Goal: Navigation & Orientation: Find specific page/section

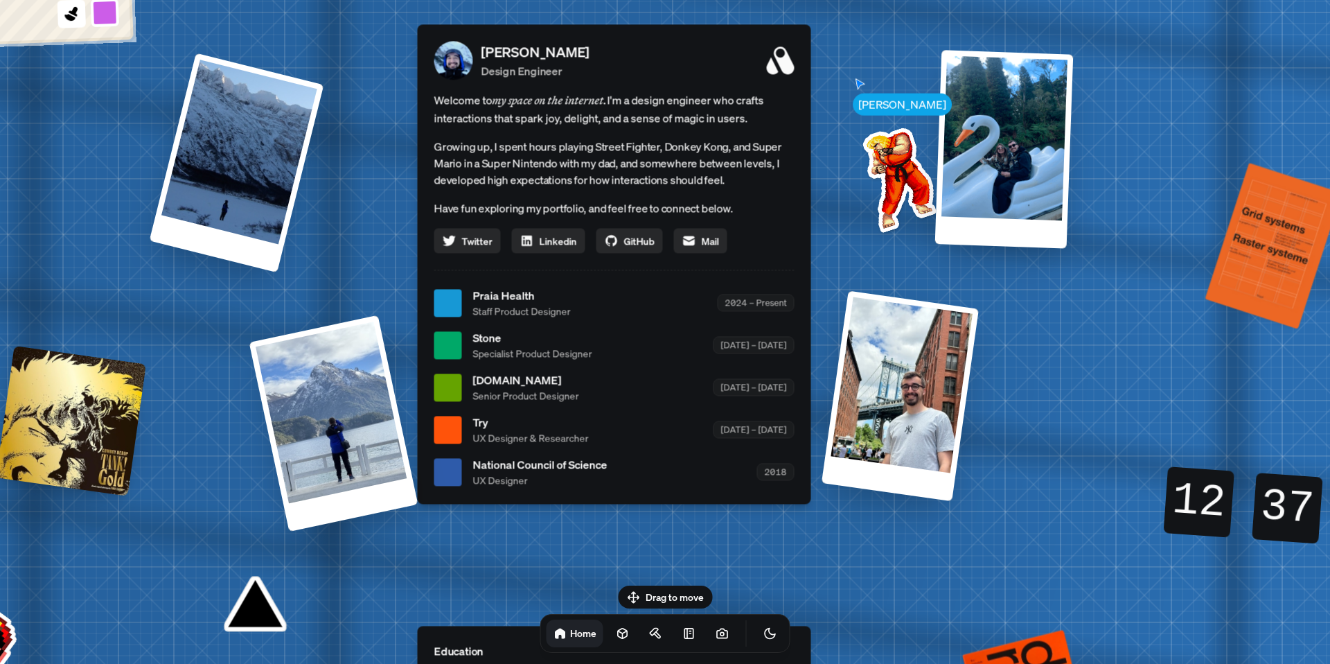
drag, startPoint x: 833, startPoint y: 87, endPoint x: 786, endPoint y: 59, distance: 55.6
click at [786, 59] on icon at bounding box center [780, 60] width 28 height 28
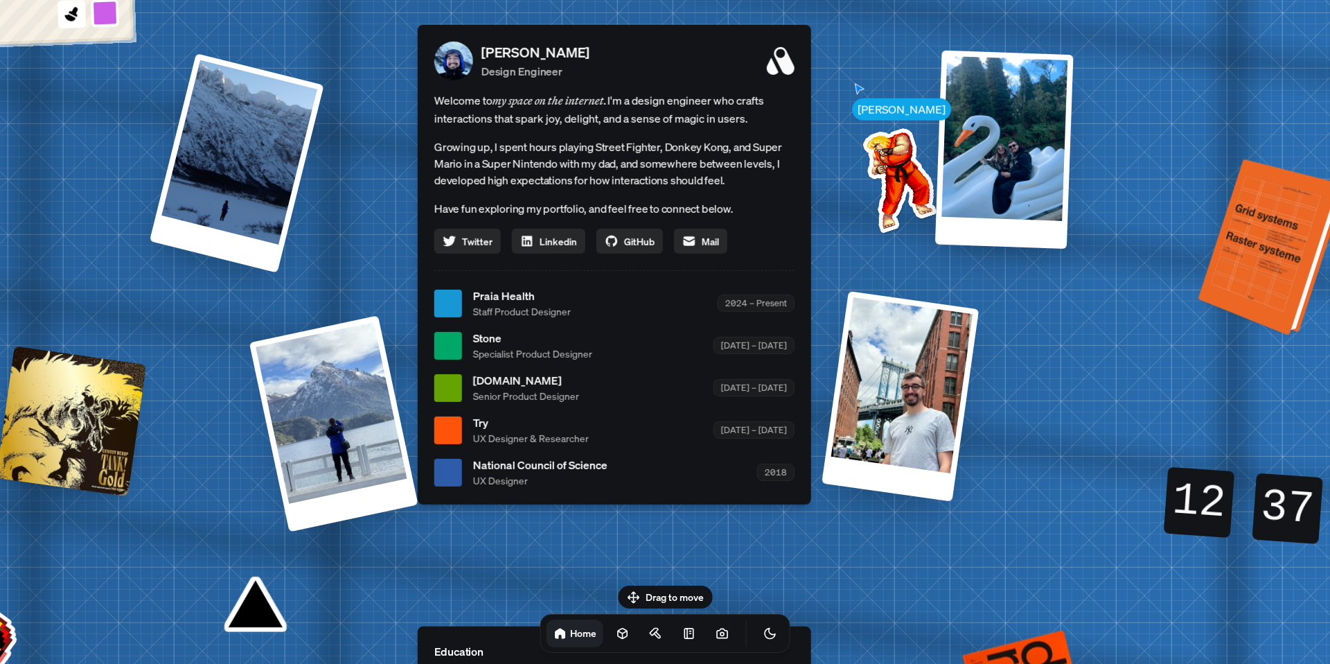
click at [1248, 270] on div at bounding box center [1274, 249] width 136 height 170
click at [1285, 285] on div at bounding box center [1274, 249] width 136 height 170
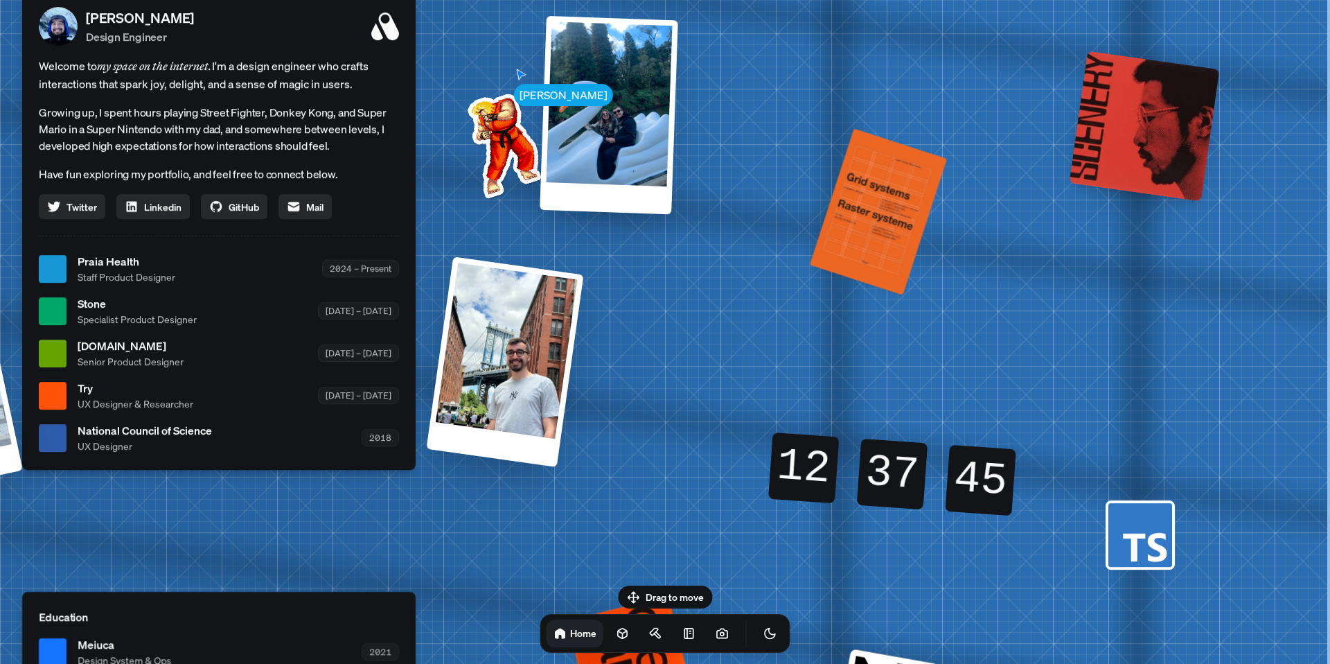
drag, startPoint x: 1285, startPoint y: 285, endPoint x: 803, endPoint y: 242, distance: 484.1
click at [803, 242] on div "[PERSON_NAME] [PERSON_NAME] Design Engineer Welcome to my space on the internet…" at bounding box center [221, 268] width 2073 height 1815
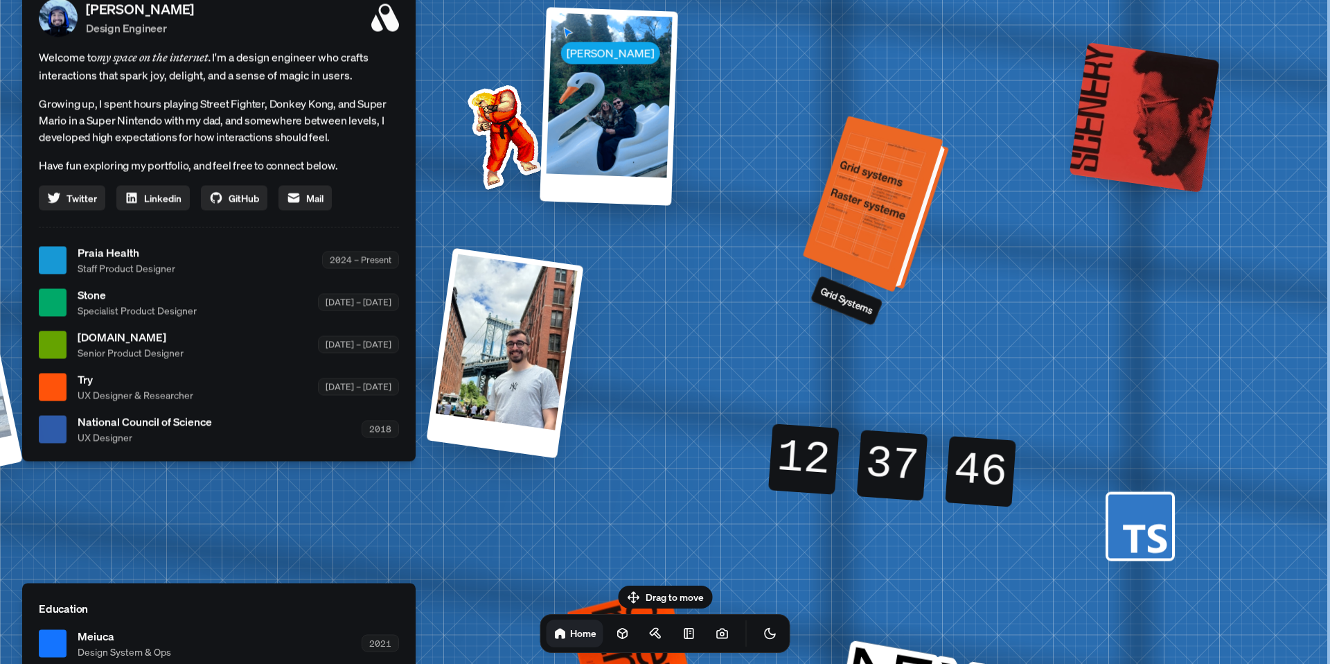
click at [872, 233] on div at bounding box center [879, 206] width 136 height 170
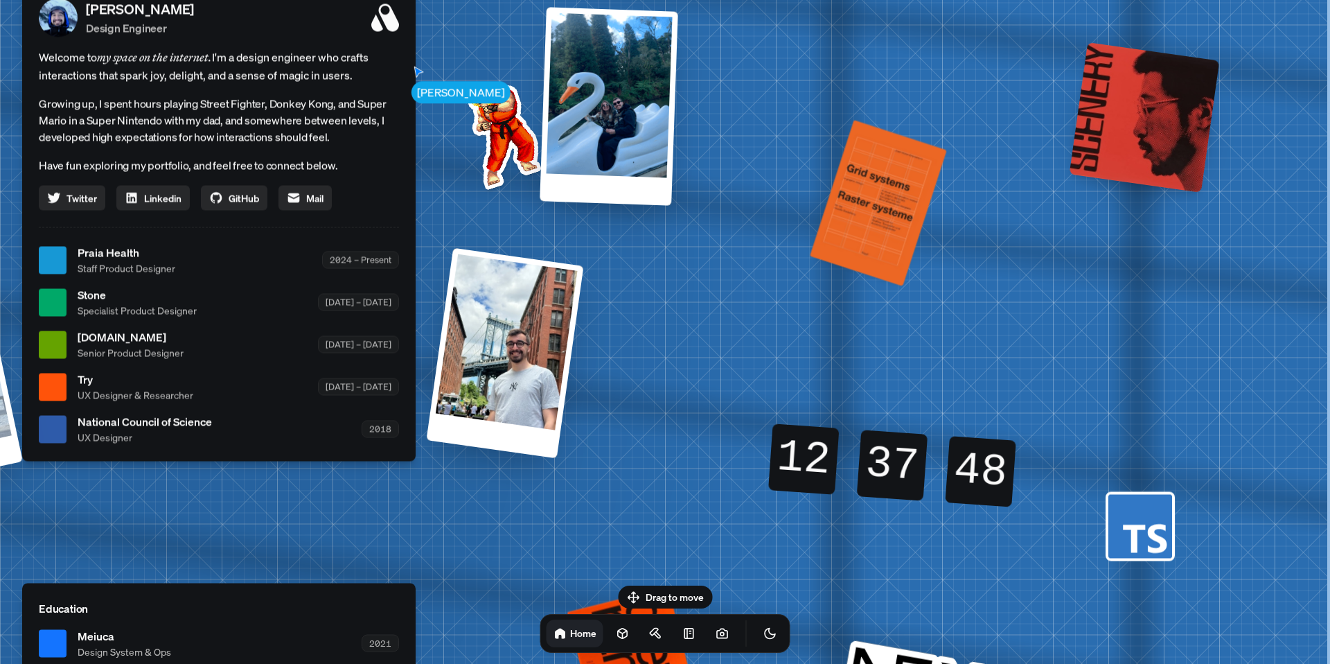
click at [981, 472] on div "48" at bounding box center [980, 471] width 71 height 71
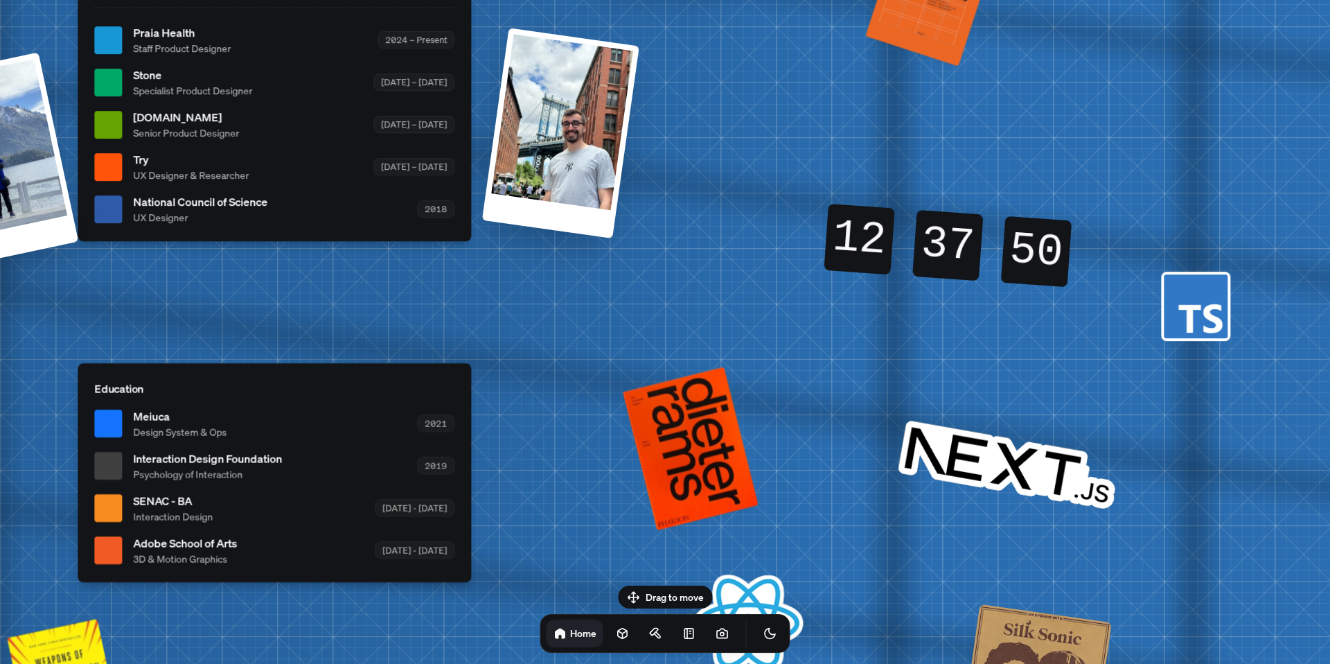
drag, startPoint x: 988, startPoint y: 477, endPoint x: 1039, endPoint y: 254, distance: 228.7
click at [1039, 254] on div "50" at bounding box center [1036, 251] width 71 height 71
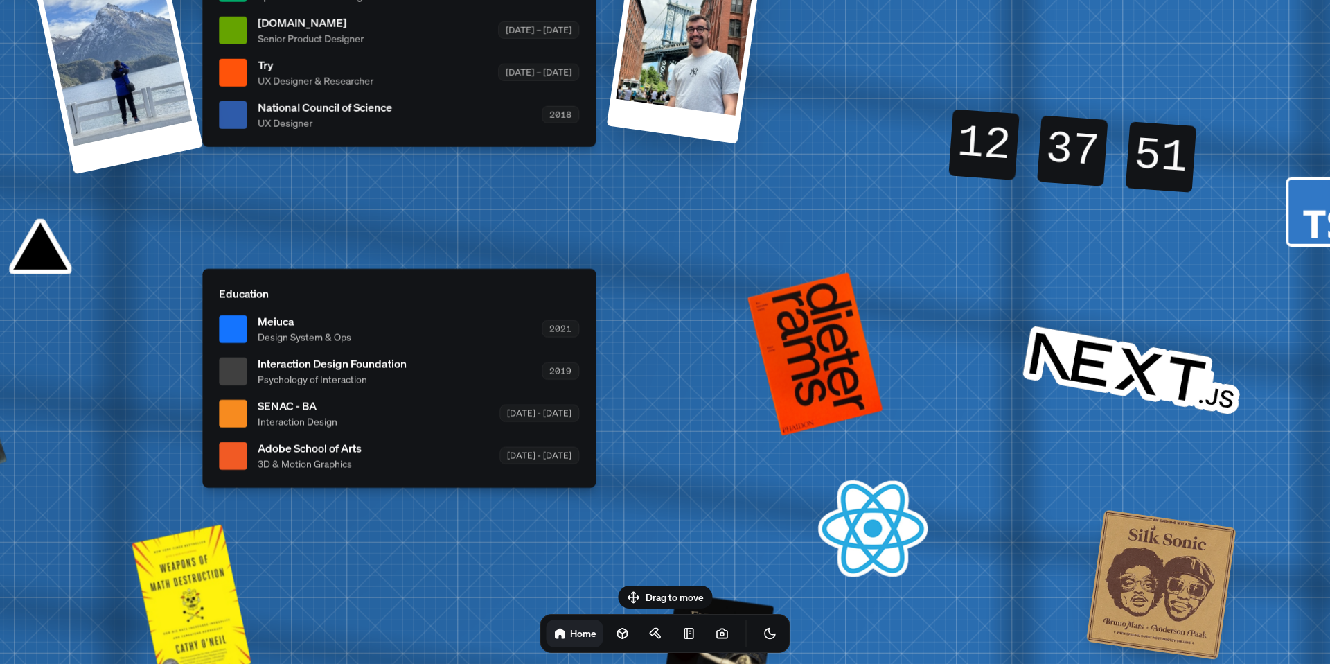
drag, startPoint x: 854, startPoint y: 415, endPoint x: 984, endPoint y: 317, distance: 162.3
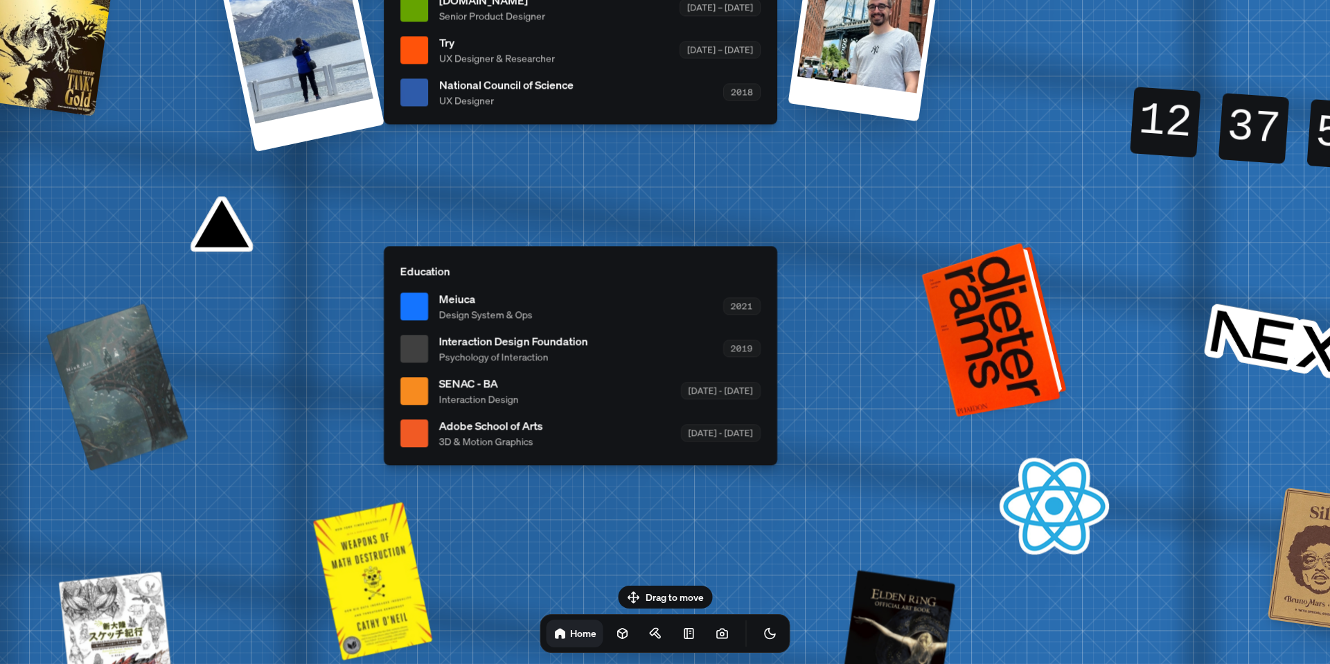
drag, startPoint x: 802, startPoint y: 352, endPoint x: 978, endPoint y: 333, distance: 177.0
click at [978, 333] on div at bounding box center [997, 329] width 134 height 168
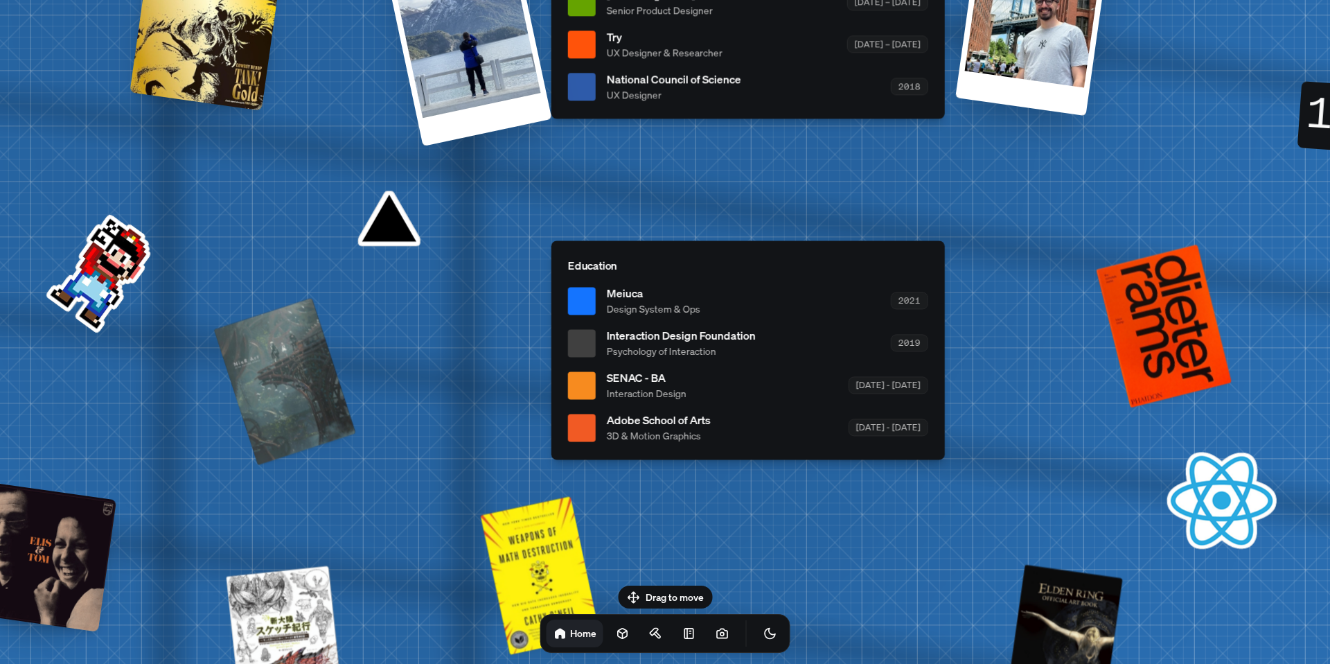
drag, startPoint x: 779, startPoint y: 331, endPoint x: 948, endPoint y: 326, distance: 168.4
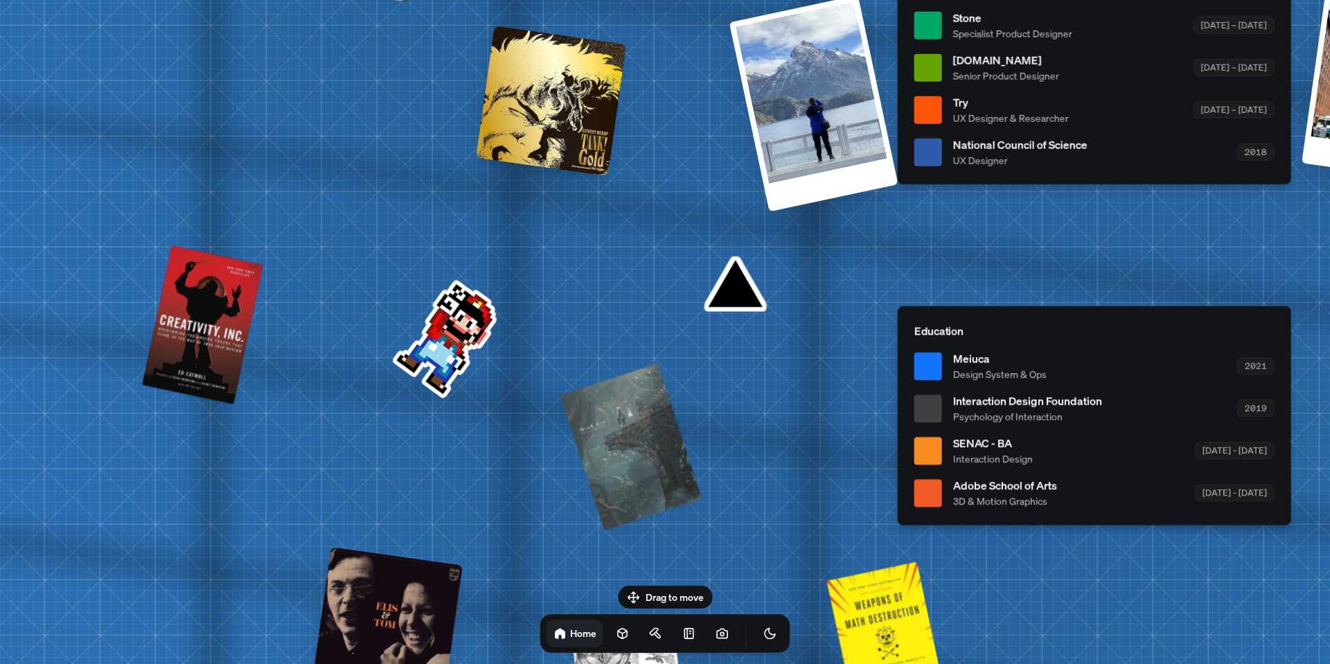
drag, startPoint x: 473, startPoint y: 304, endPoint x: 813, endPoint y: 369, distance: 345.5
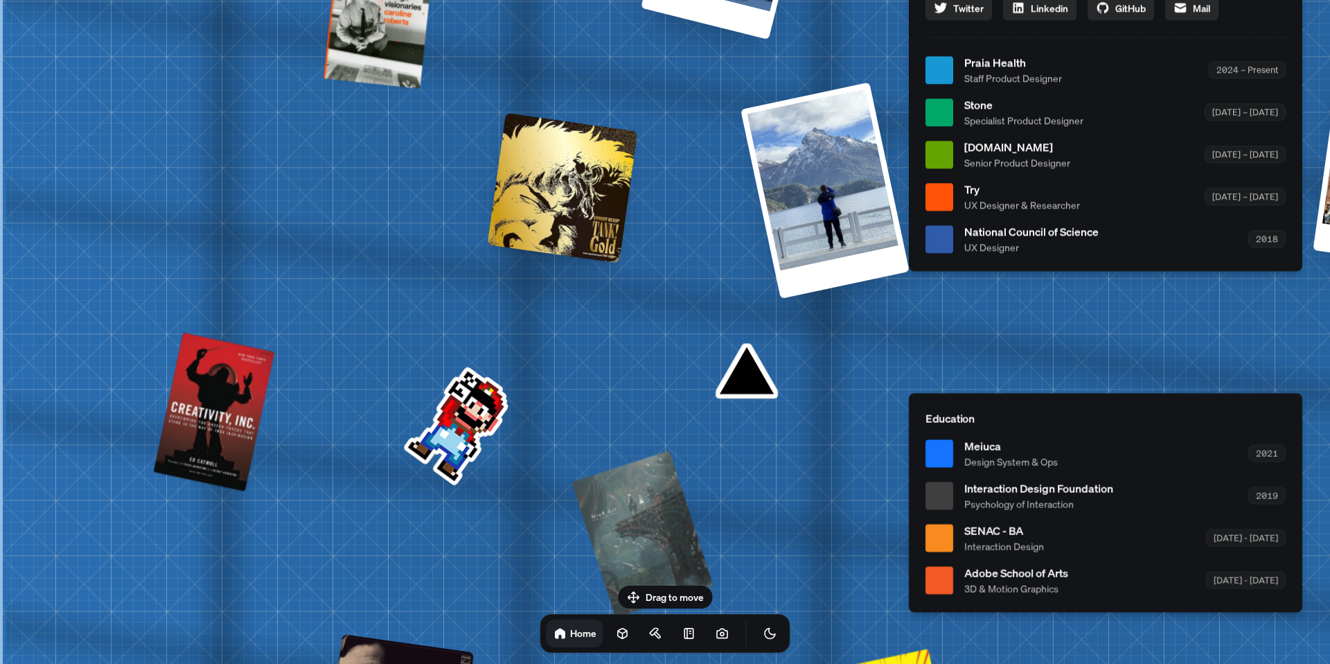
drag, startPoint x: 491, startPoint y: 262, endPoint x: 701, endPoint y: 349, distance: 227.3
click at [701, 349] on div "[PERSON_NAME] [PERSON_NAME] Design Engineer Welcome to my space on the internet…" at bounding box center [1108, 69] width 2073 height 1815
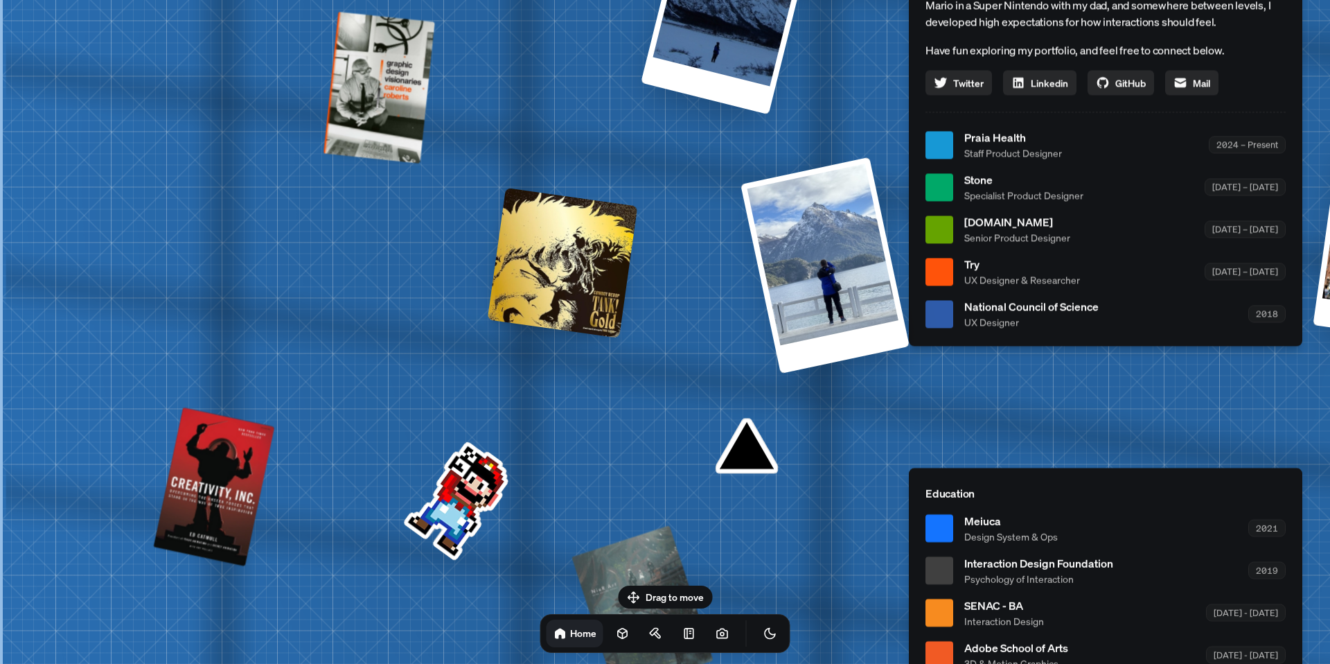
drag, startPoint x: 351, startPoint y: 264, endPoint x: 599, endPoint y: 331, distance: 257.0
click at [596, 339] on div "[PERSON_NAME] [PERSON_NAME] Design Engineer Welcome to my space on the internet…" at bounding box center [1108, 144] width 2073 height 1815
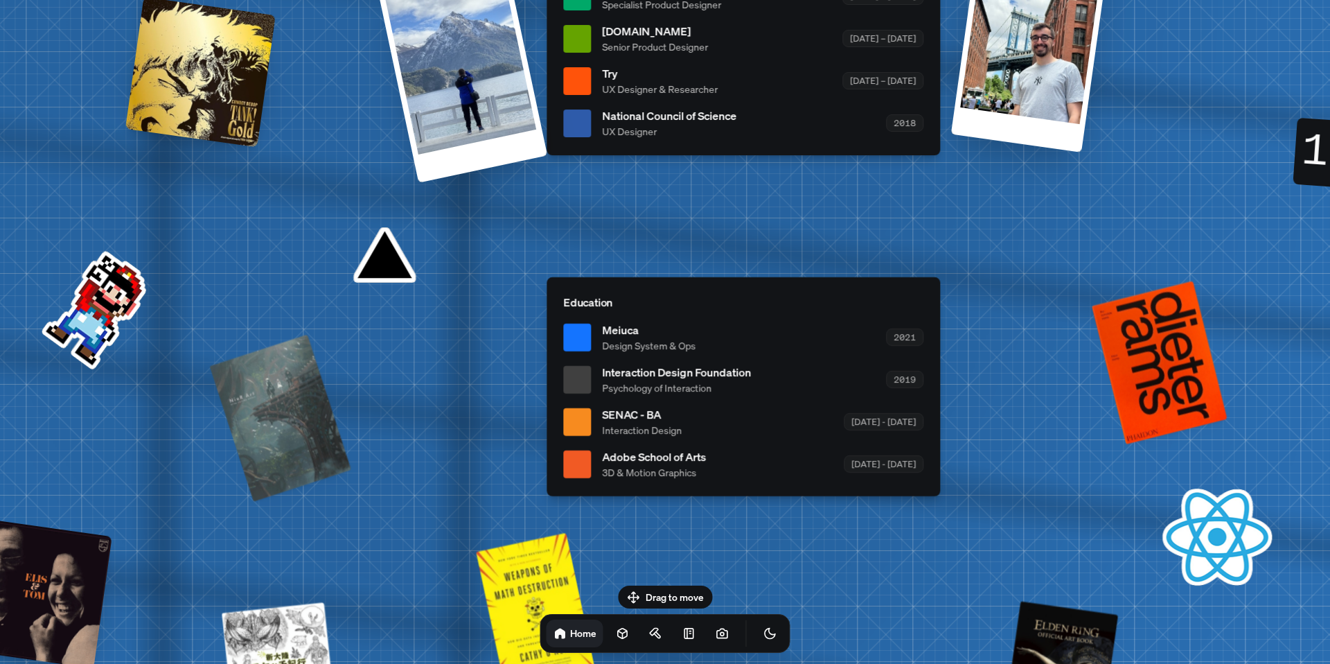
drag, startPoint x: 1067, startPoint y: 411, endPoint x: 700, endPoint y: 215, distance: 415.9
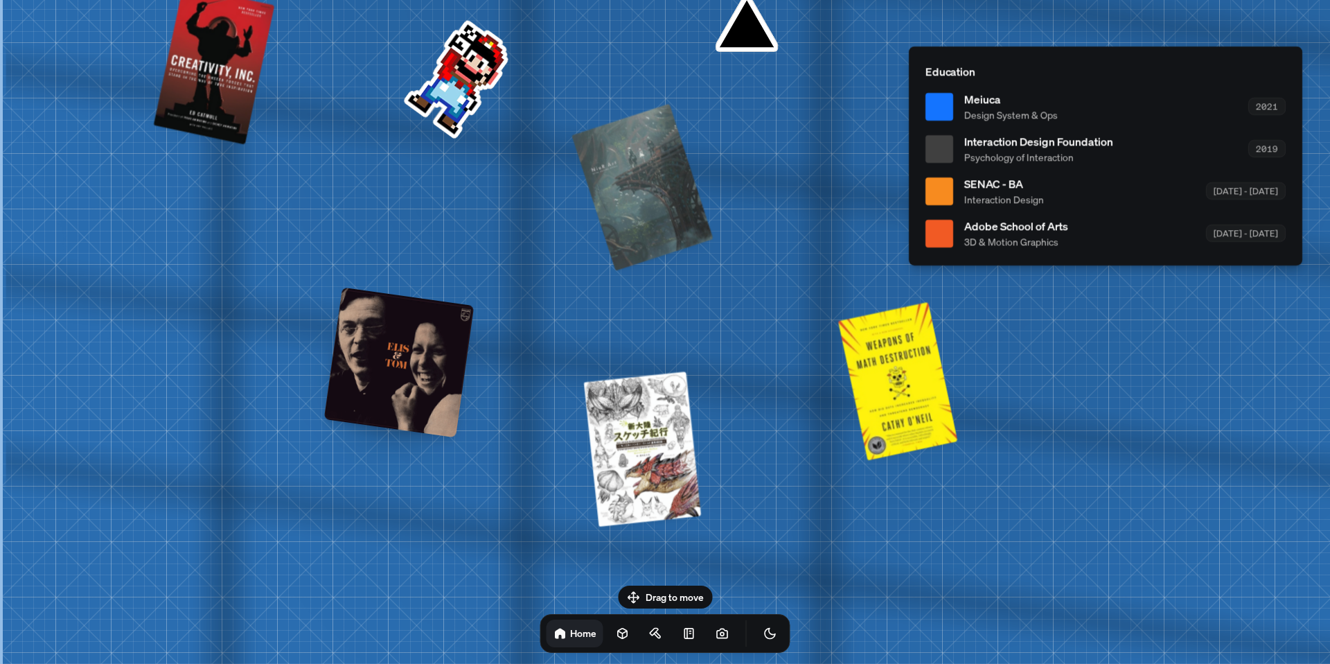
drag, startPoint x: 395, startPoint y: 355, endPoint x: 836, endPoint y: 126, distance: 497.3
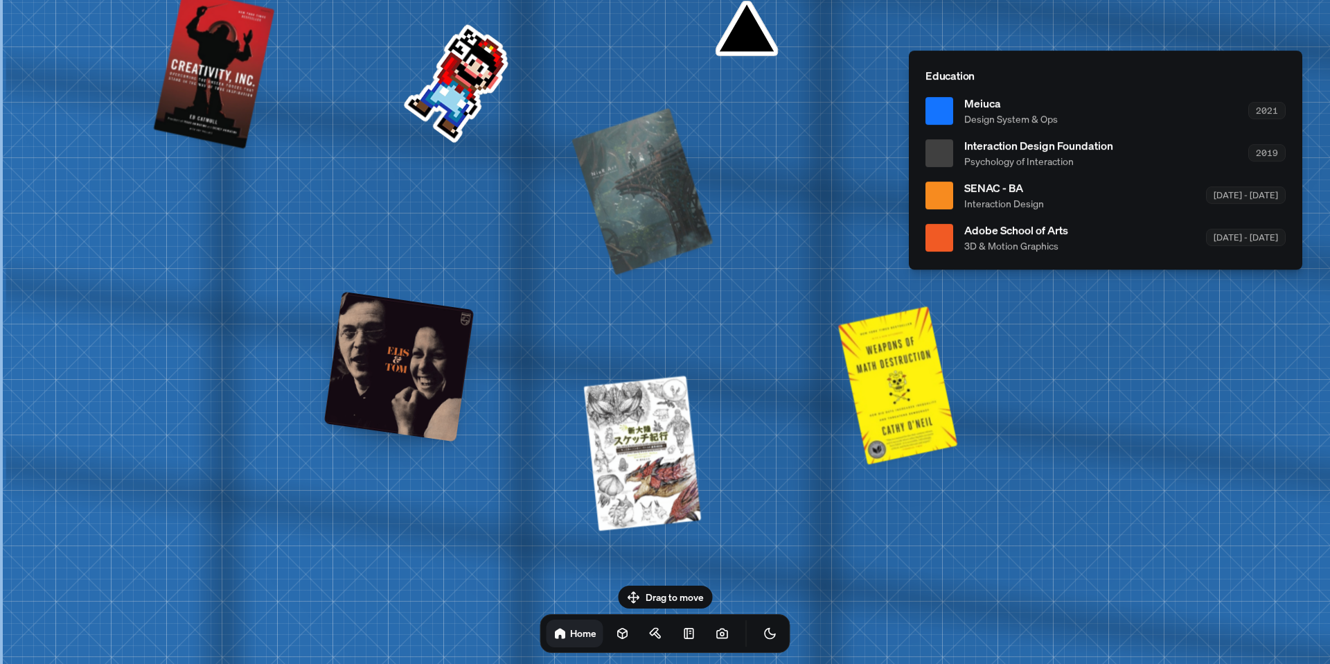
drag, startPoint x: 392, startPoint y: 342, endPoint x: 617, endPoint y: 351, distance: 225.3
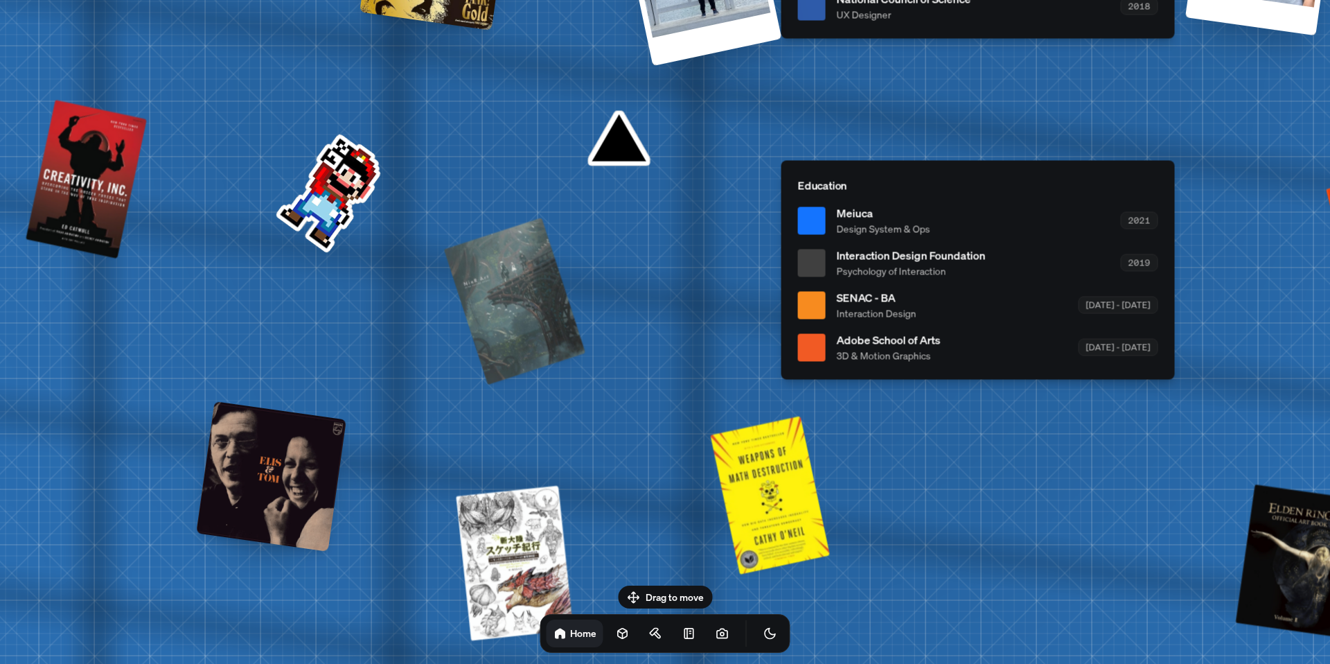
drag, startPoint x: 723, startPoint y: 317, endPoint x: 580, endPoint y: 410, distance: 170.6
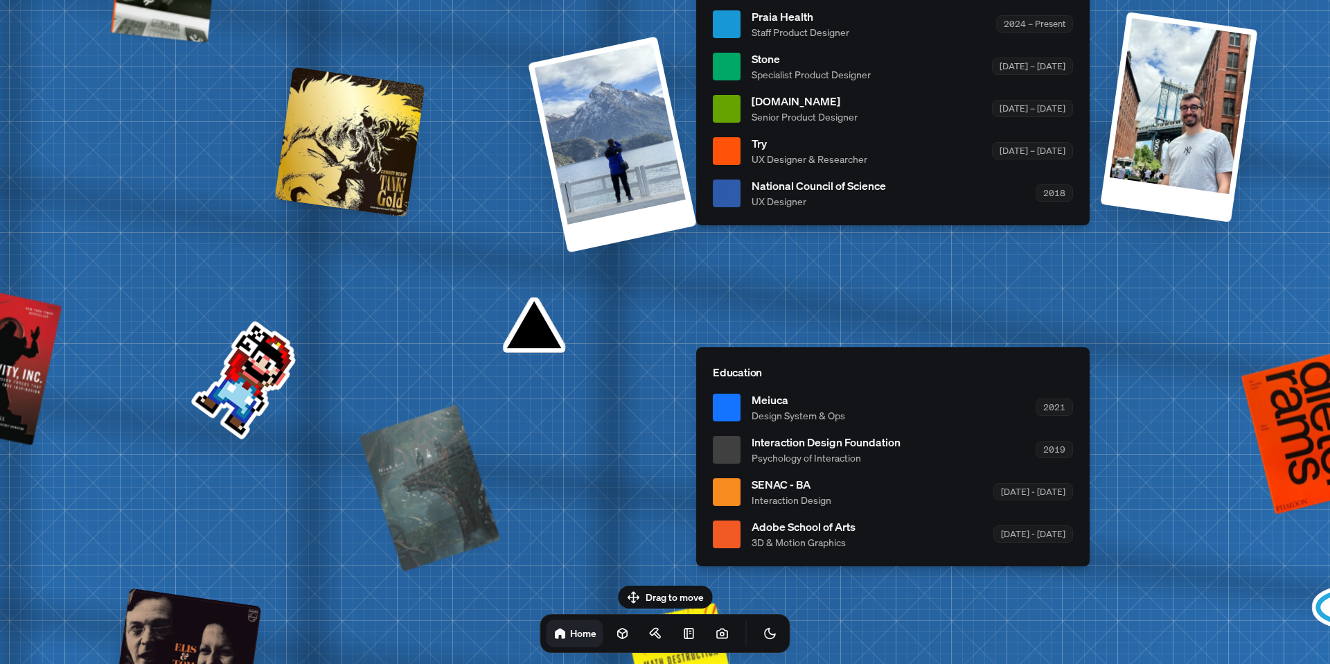
drag, startPoint x: 657, startPoint y: 228, endPoint x: 539, endPoint y: 488, distance: 286.2
click at [539, 488] on div "[PERSON_NAME] [PERSON_NAME] Design Engineer Welcome to my space on the internet…" at bounding box center [895, 24] width 2073 height 1815
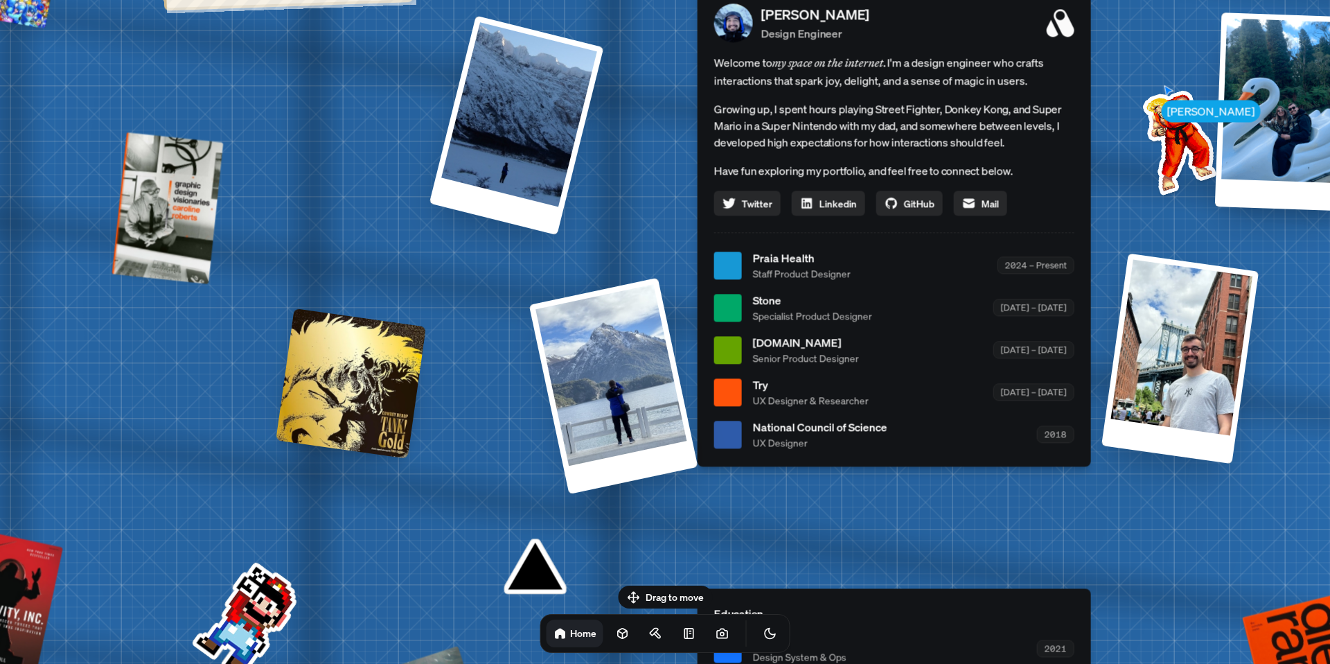
drag, startPoint x: 416, startPoint y: 197, endPoint x: 518, endPoint y: 523, distance: 342.0
click at [518, 523] on div "[PERSON_NAME] [PERSON_NAME] Design Engineer Welcome to my space on the internet…" at bounding box center [897, 265] width 2073 height 1815
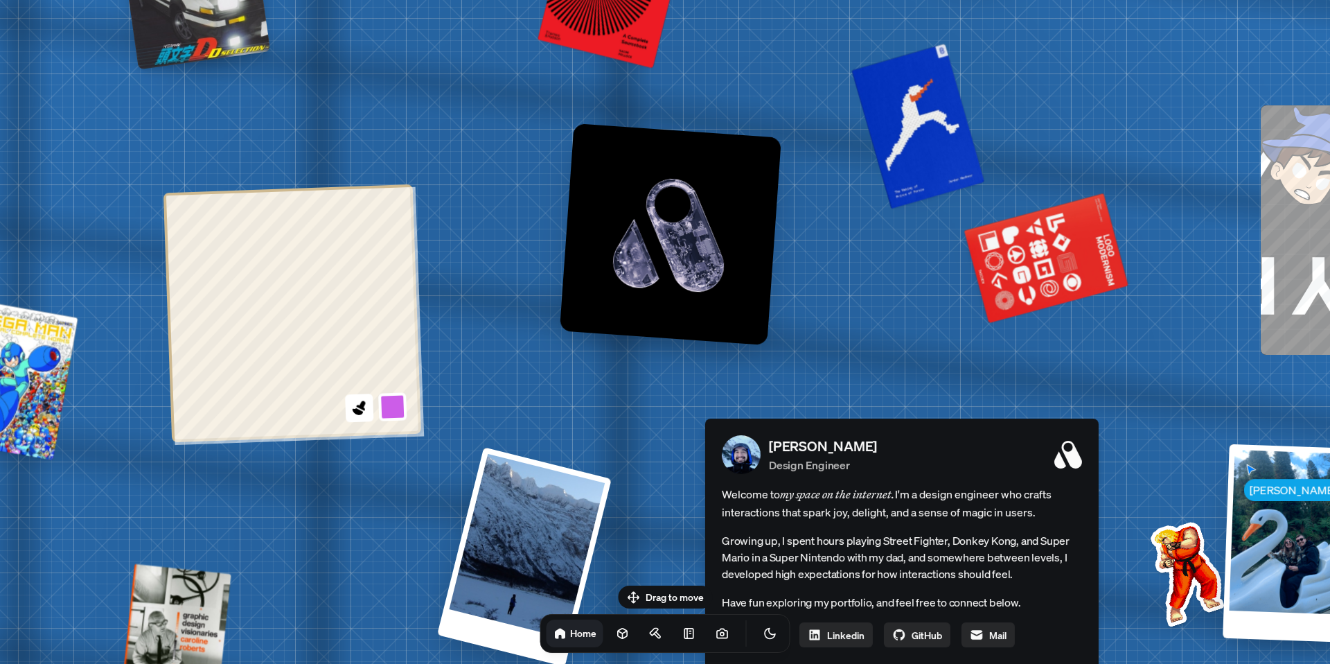
drag, startPoint x: 445, startPoint y: 308, endPoint x: 405, endPoint y: 517, distance: 212.9
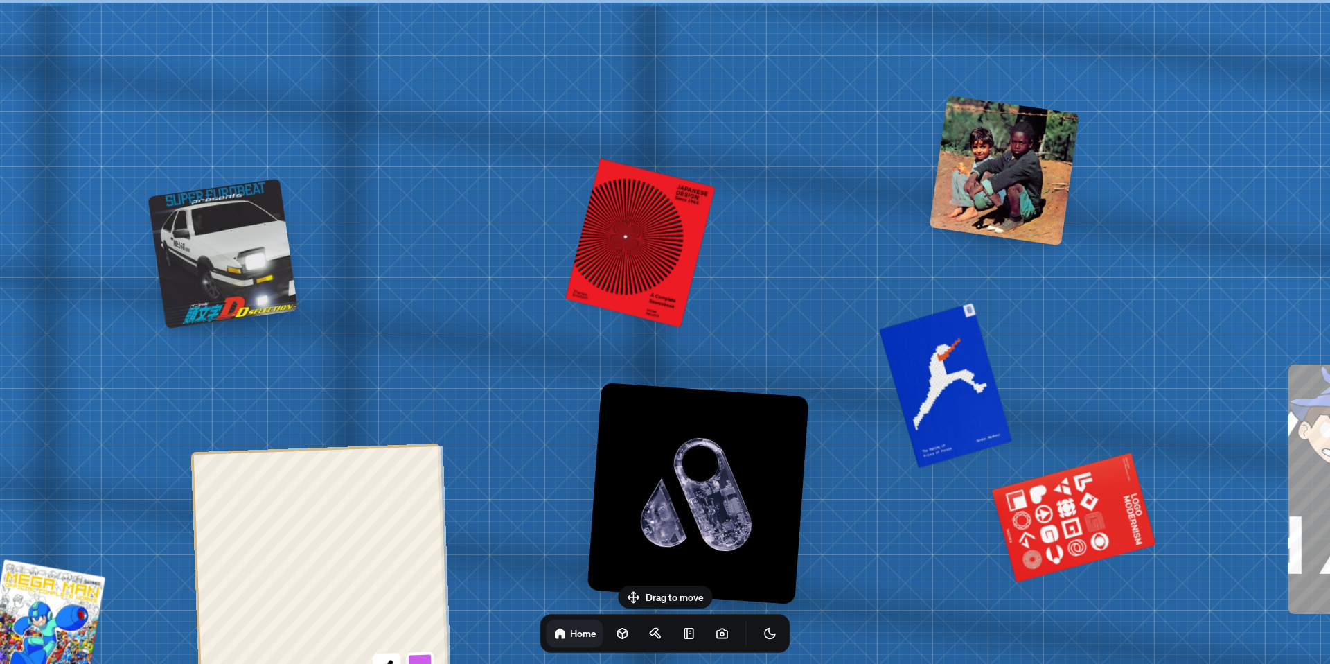
drag, startPoint x: 480, startPoint y: 159, endPoint x: 508, endPoint y: 508, distance: 349.6
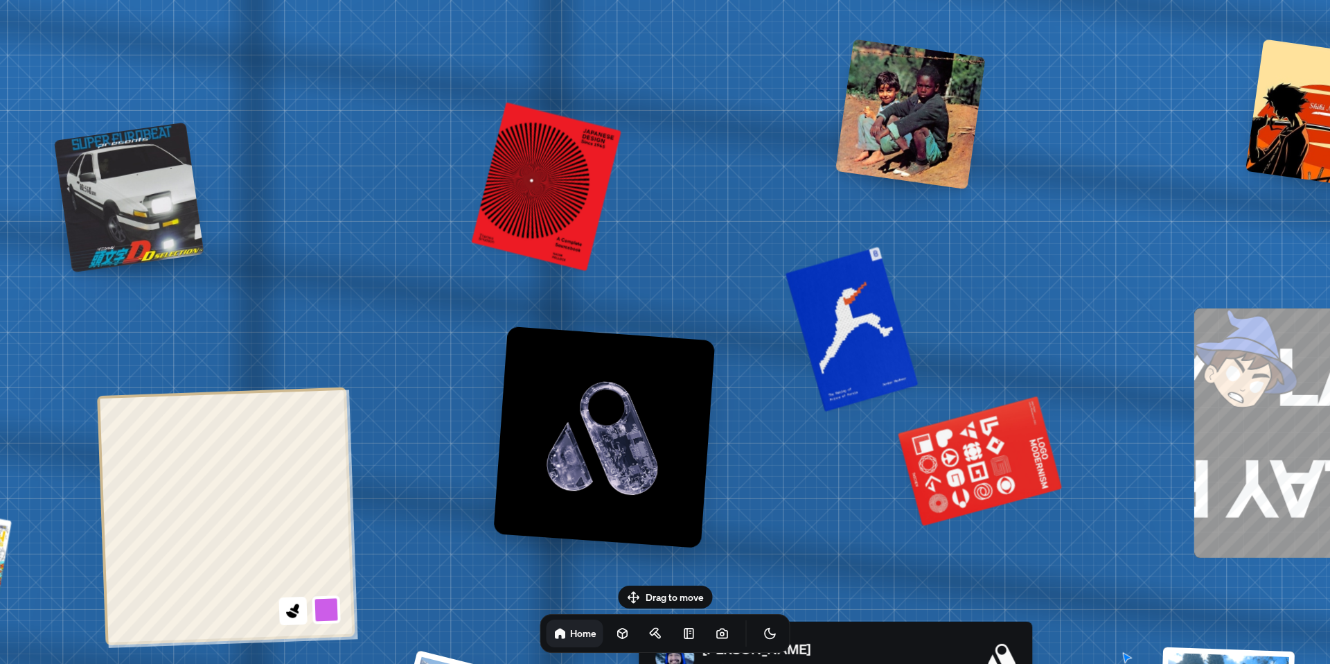
drag, startPoint x: 577, startPoint y: 401, endPoint x: 484, endPoint y: 345, distance: 109.1
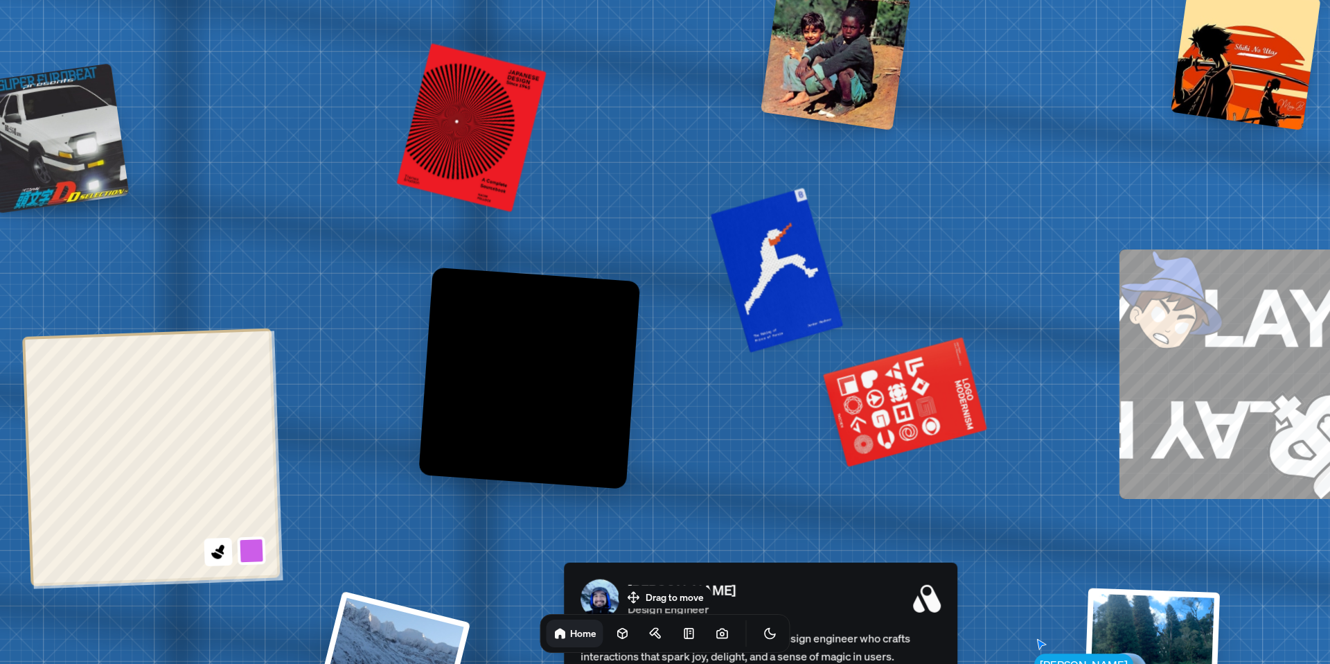
drag, startPoint x: 454, startPoint y: 382, endPoint x: 379, endPoint y: 323, distance: 95.6
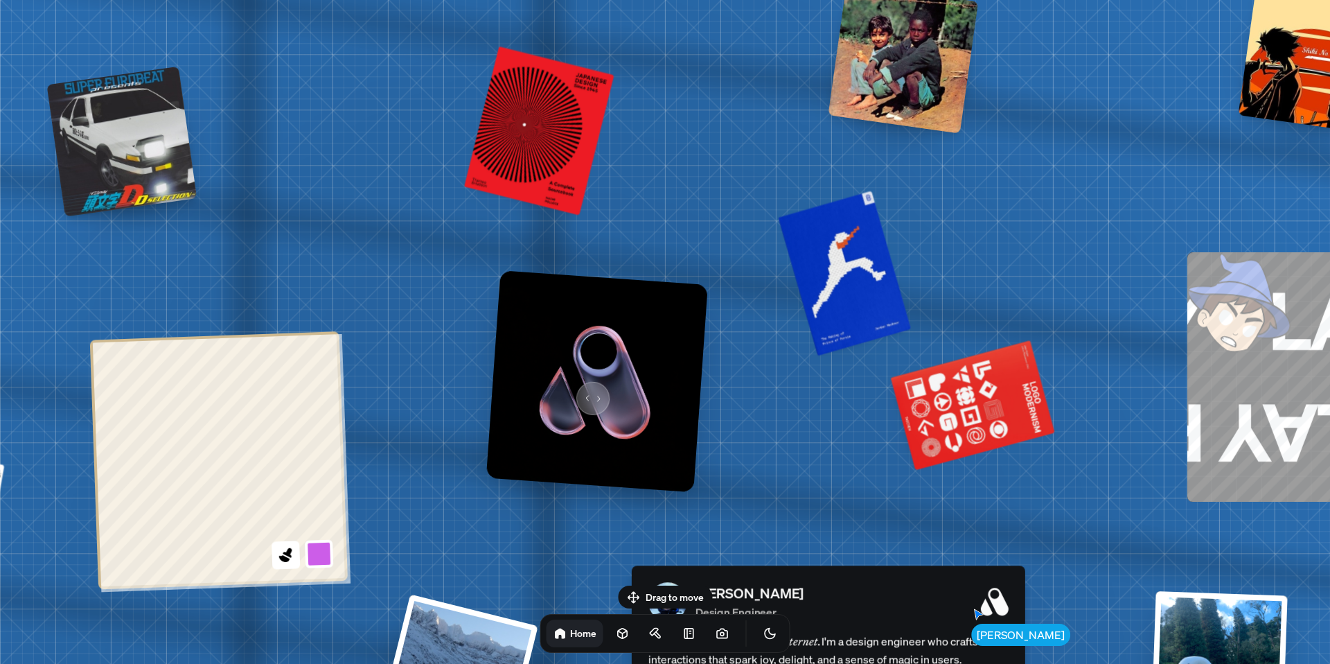
drag, startPoint x: 519, startPoint y: 388, endPoint x: 589, endPoint y: 391, distance: 70.1
click at [589, 391] on img at bounding box center [597, 381] width 222 height 222
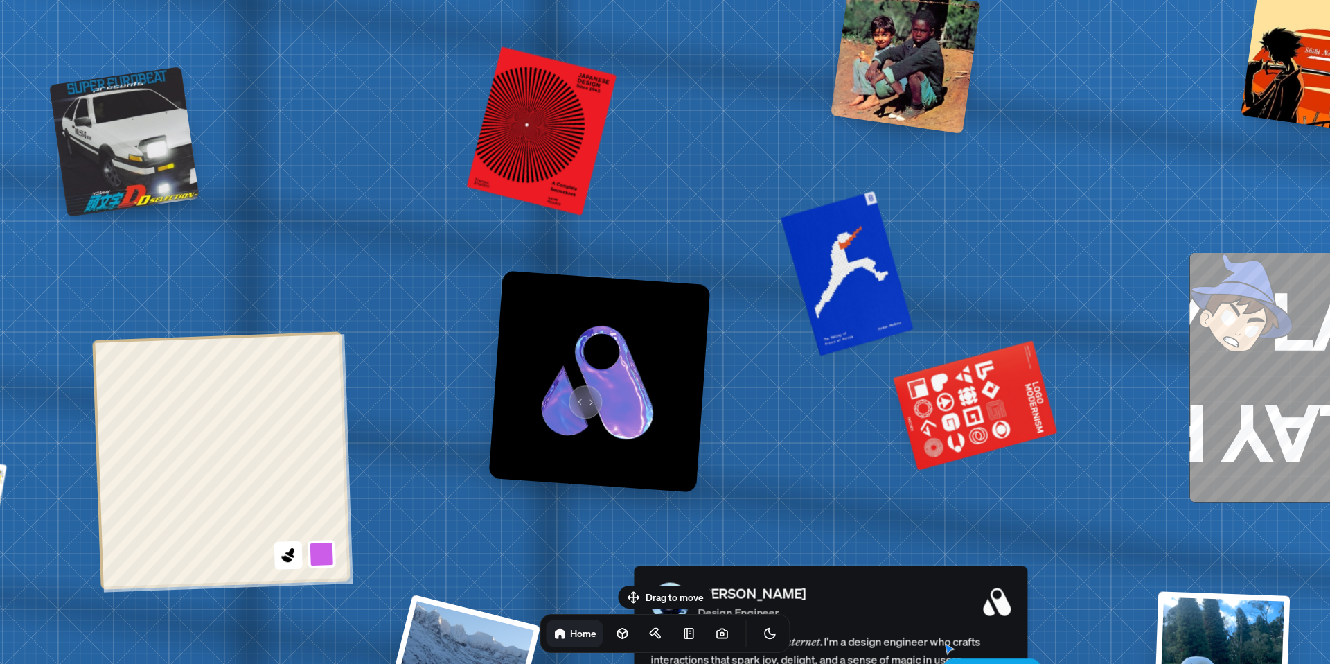
click at [580, 396] on img at bounding box center [599, 381] width 222 height 222
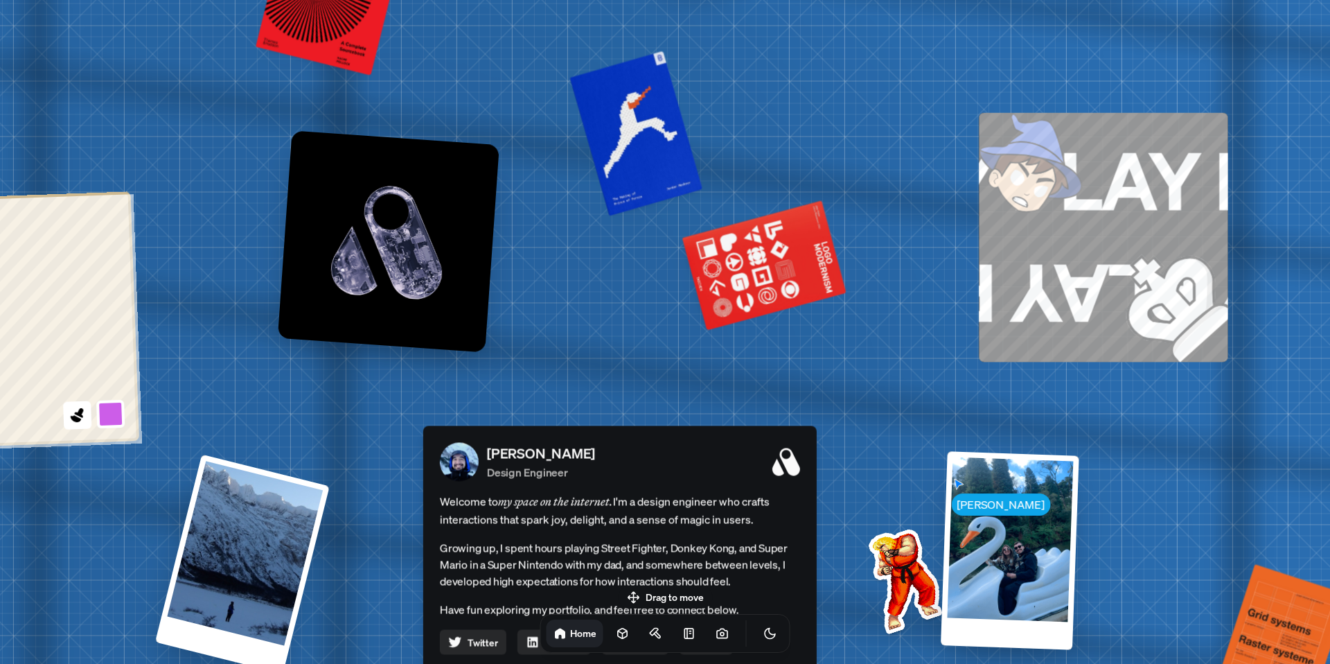
drag, startPoint x: 458, startPoint y: 439, endPoint x: 247, endPoint y: 384, distance: 217.6
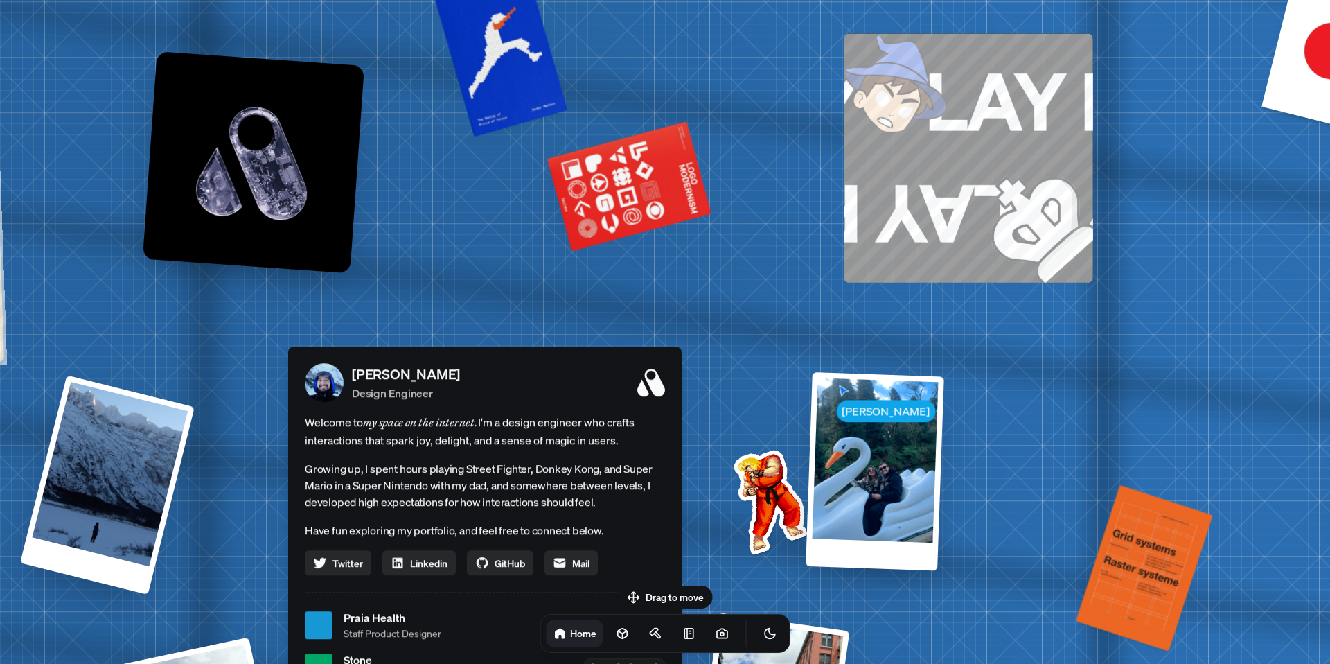
drag, startPoint x: 409, startPoint y: 430, endPoint x: 254, endPoint y: 341, distance: 179.3
click at [254, 341] on div "[PERSON_NAME] [PERSON_NAME] Design Engineer Welcome to my space on the internet…" at bounding box center [487, 624] width 2073 height 1815
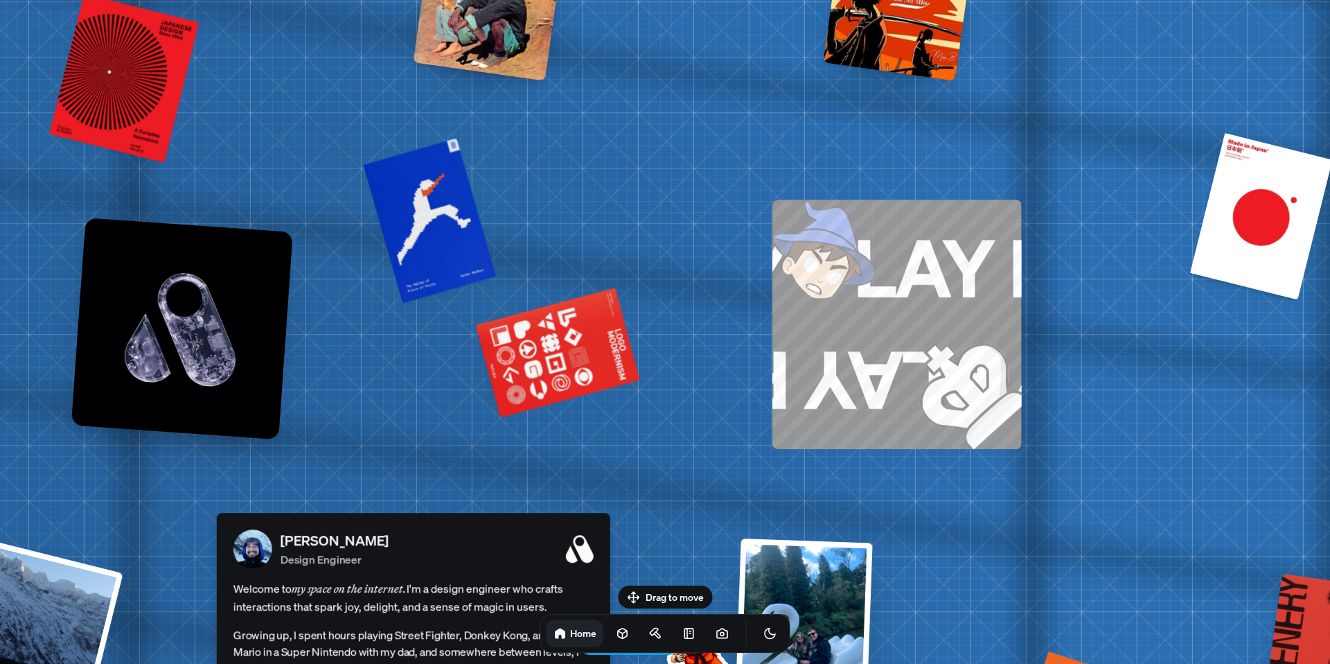
drag, startPoint x: 477, startPoint y: 249, endPoint x: 423, endPoint y: 428, distance: 186.5
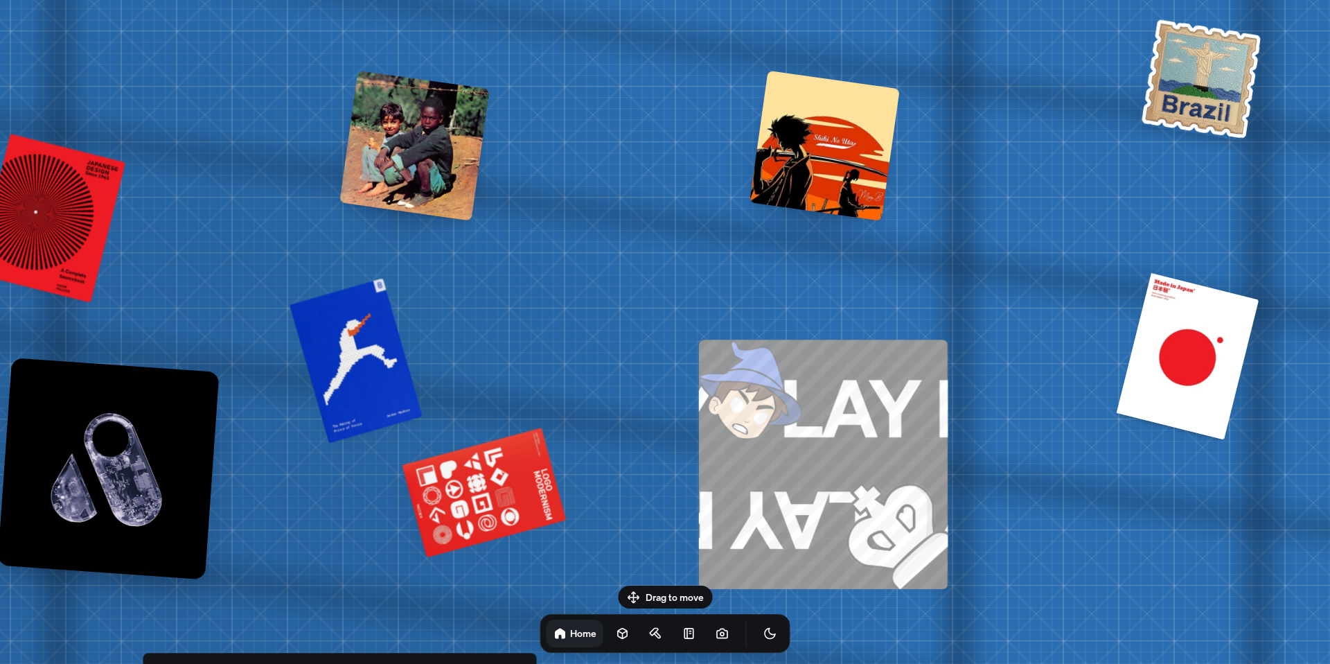
drag, startPoint x: 545, startPoint y: 283, endPoint x: 445, endPoint y: 195, distance: 133.0
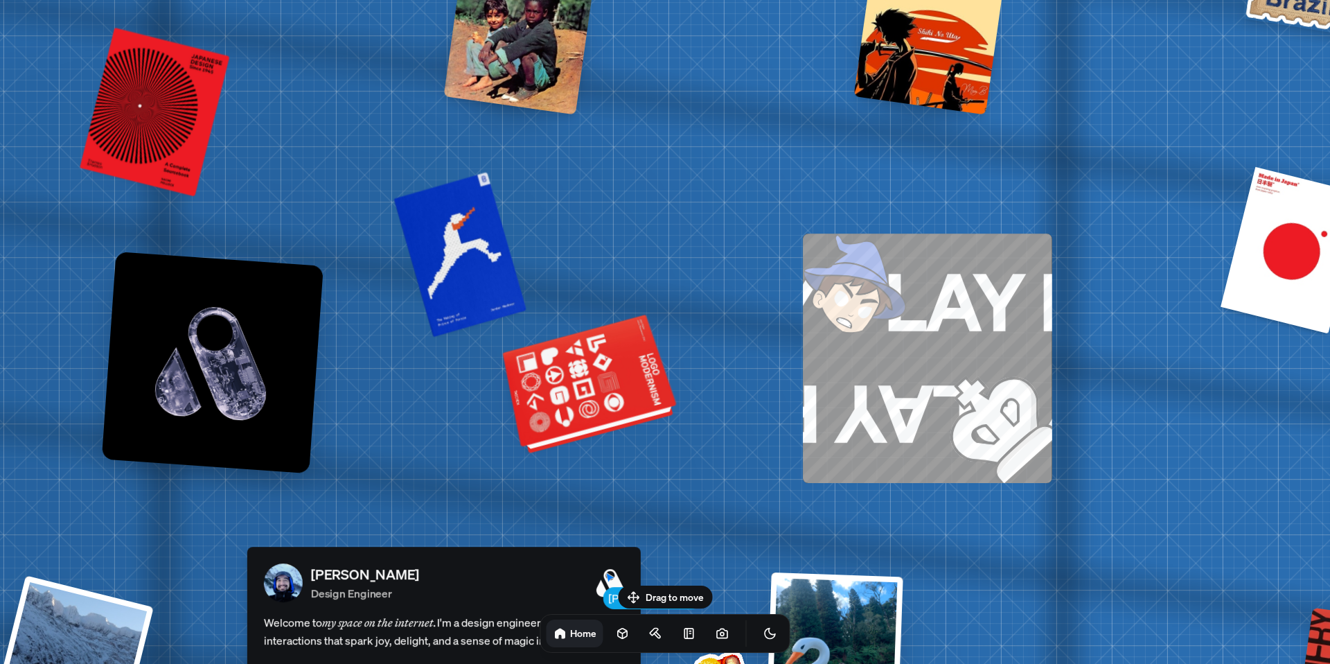
drag, startPoint x: 498, startPoint y: 493, endPoint x: 601, endPoint y: 400, distance: 138.3
click at [601, 400] on div at bounding box center [591, 386] width 168 height 128
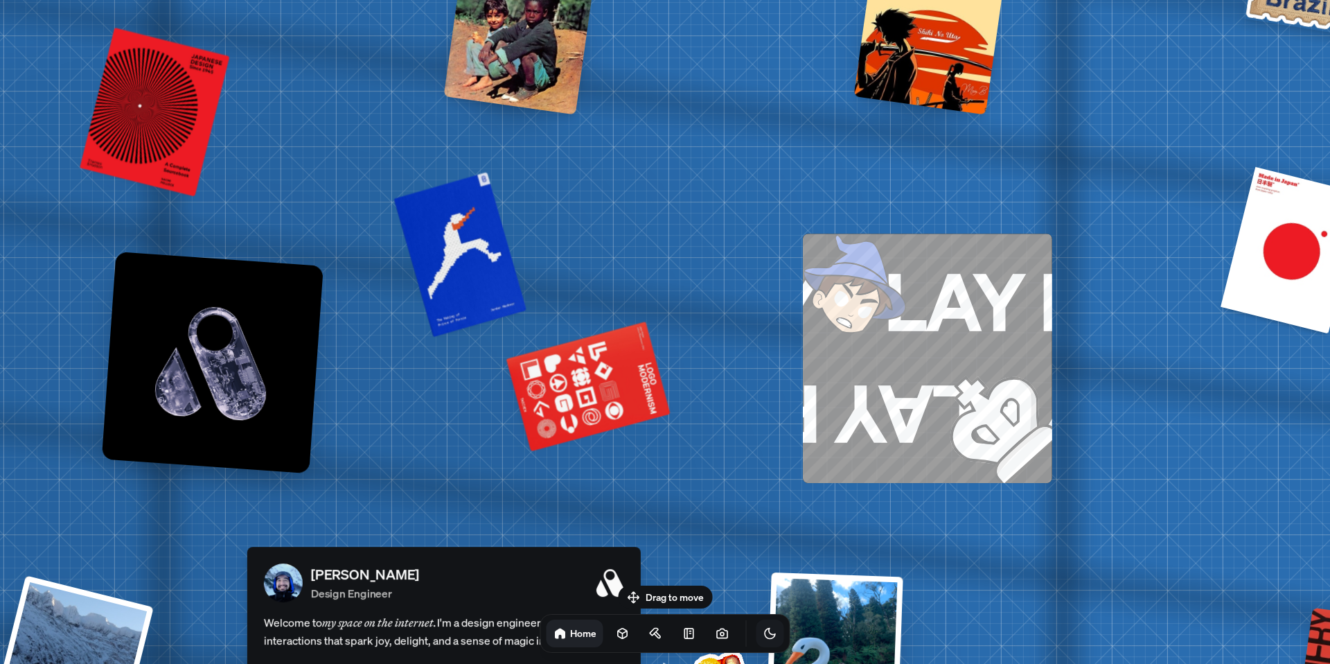
click at [763, 635] on icon "Toggle Theme" at bounding box center [770, 633] width 14 height 14
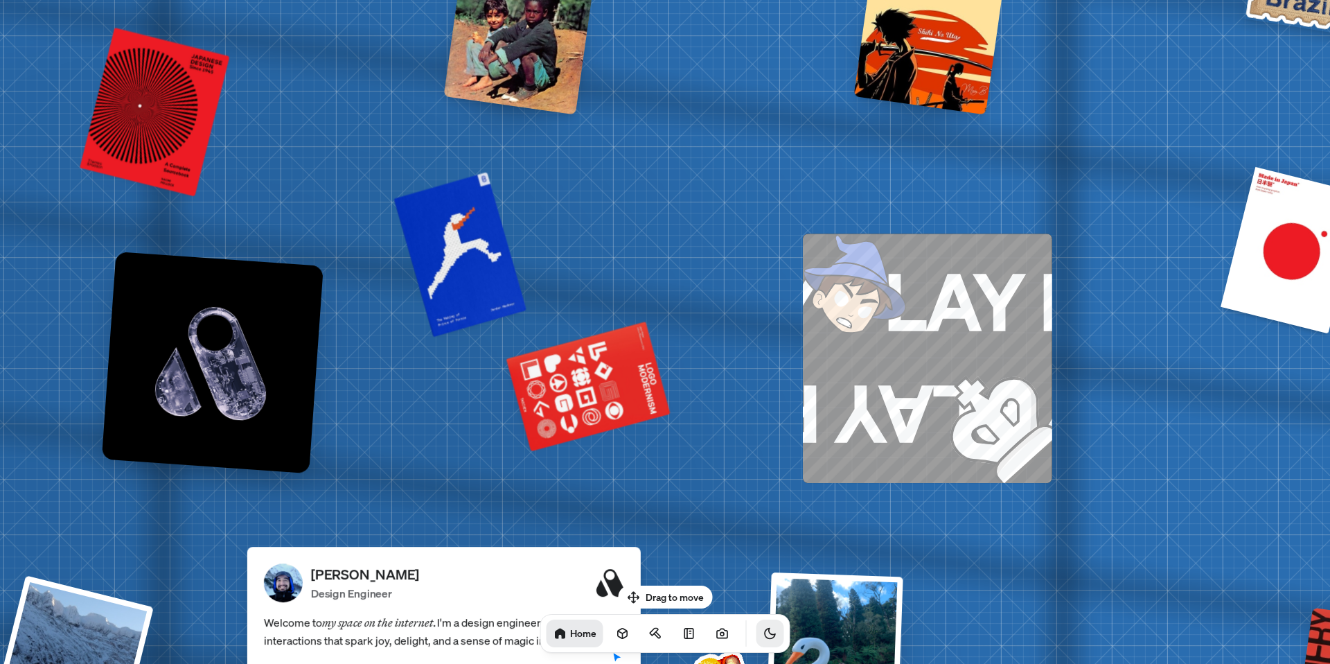
click at [763, 635] on icon "Toggle Theme" at bounding box center [770, 633] width 14 height 14
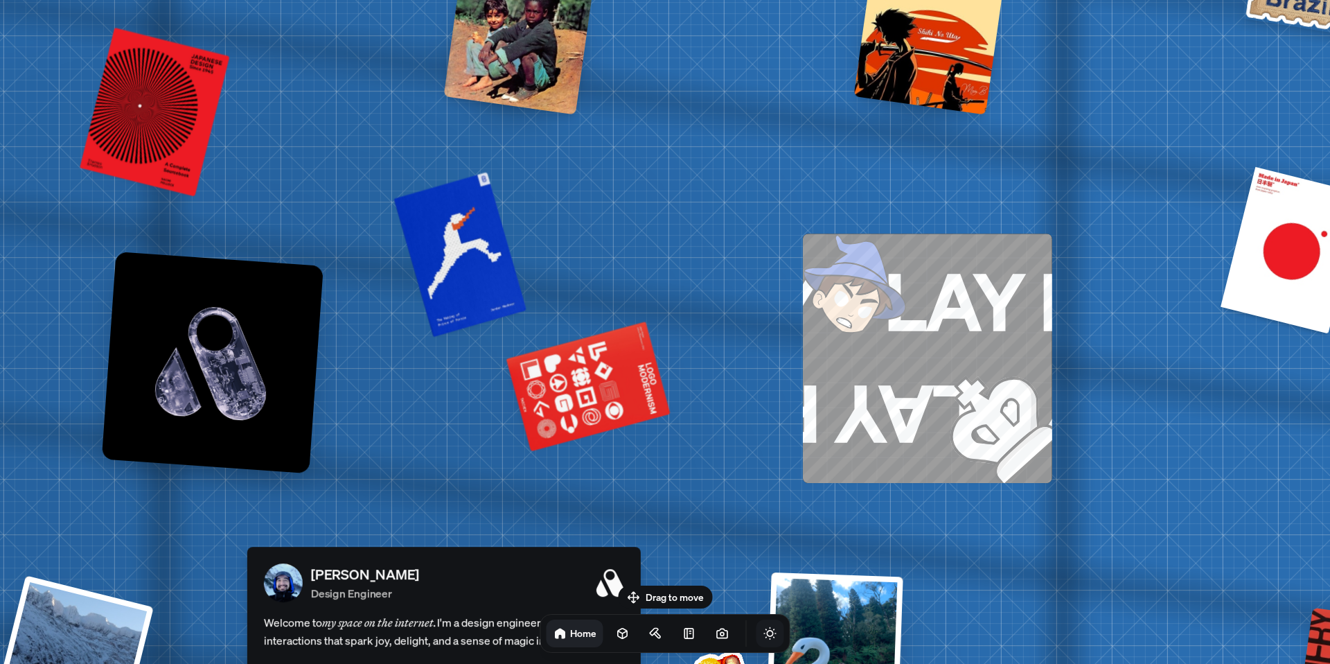
click at [763, 635] on icon "Toggle Theme" at bounding box center [770, 633] width 14 height 14
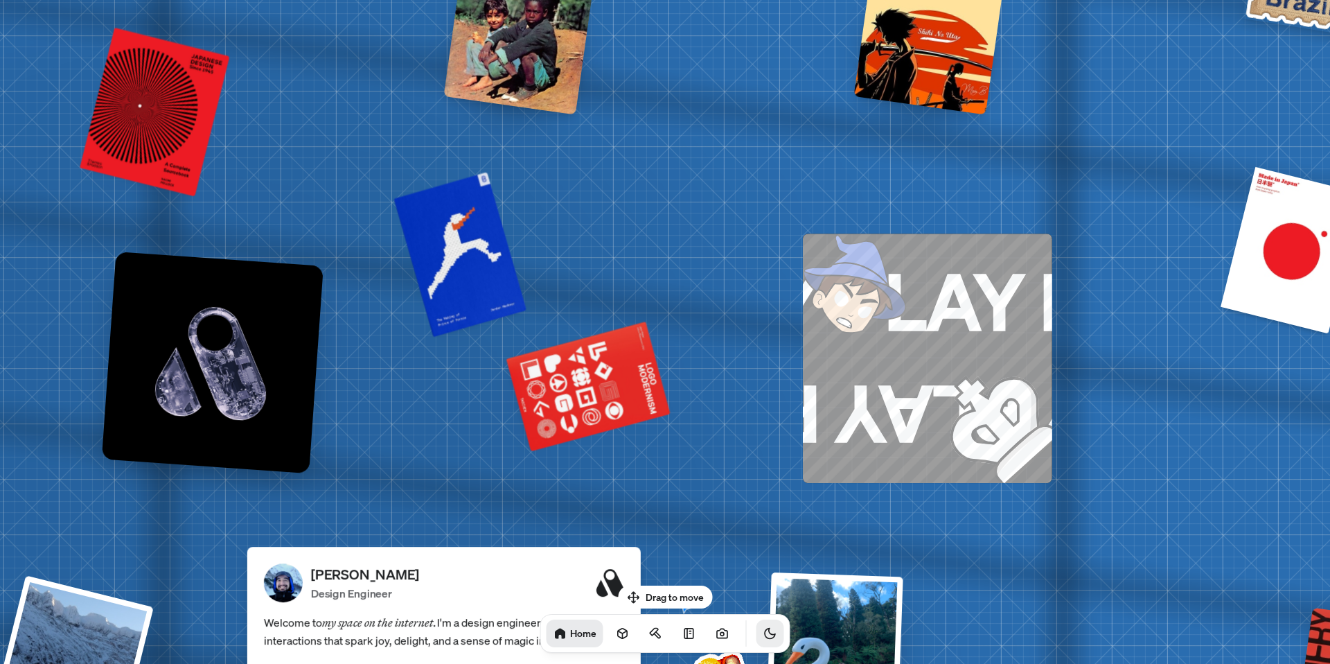
click at [763, 635] on icon "Toggle Theme" at bounding box center [770, 633] width 14 height 14
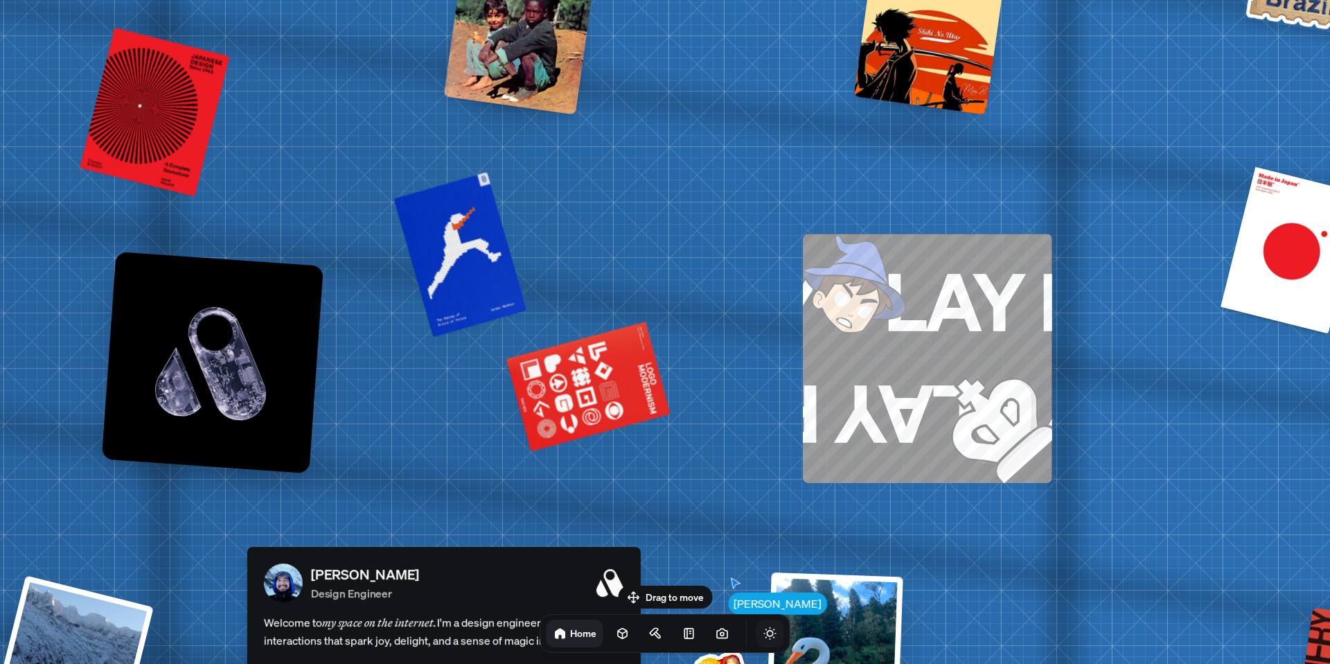
click at [0, 0] on icon "Toggle Audio" at bounding box center [0, 0] width 0 height 0
click at [682, 635] on icon at bounding box center [689, 633] width 14 height 14
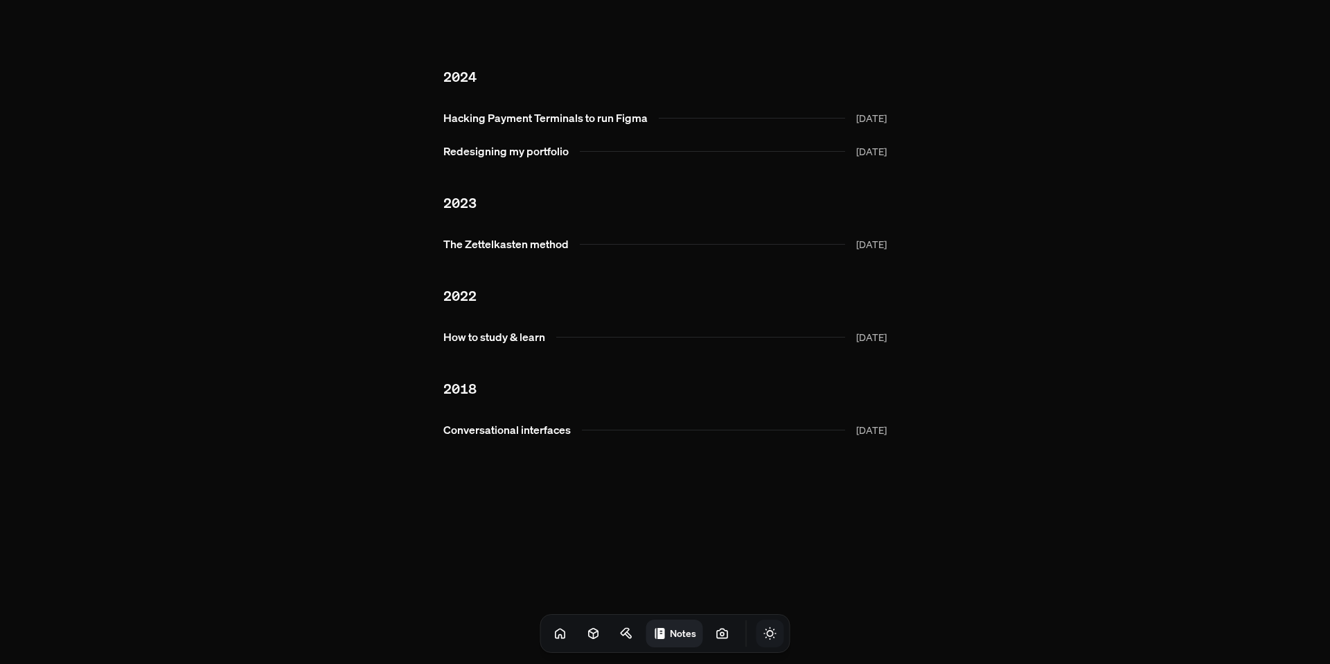
click at [654, 521] on html "2024 Hacking Payment Terminals to run Figma [DATE] Redesigning my portfolio [DA…" at bounding box center [665, 260] width 1330 height 521
click at [670, 637] on h1 "Notes" at bounding box center [683, 632] width 26 height 13
click at [625, 635] on icon at bounding box center [628, 635] width 6 height 6
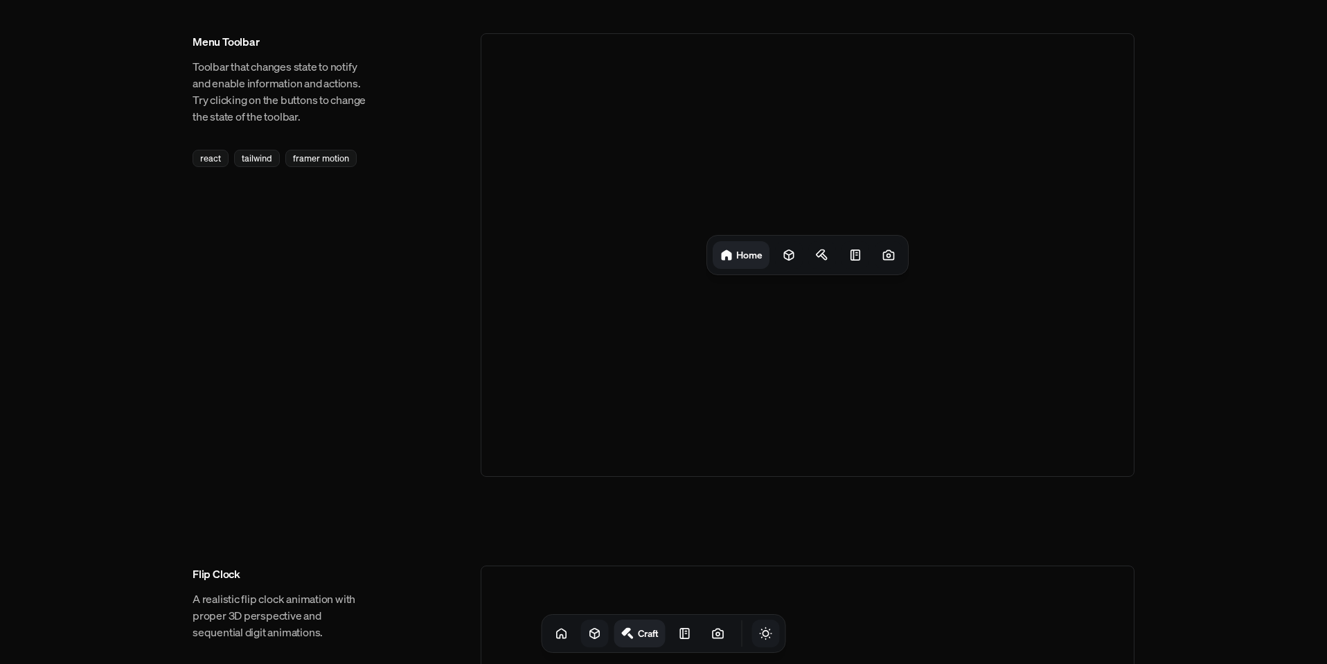
click at [588, 633] on icon at bounding box center [595, 633] width 14 height 14
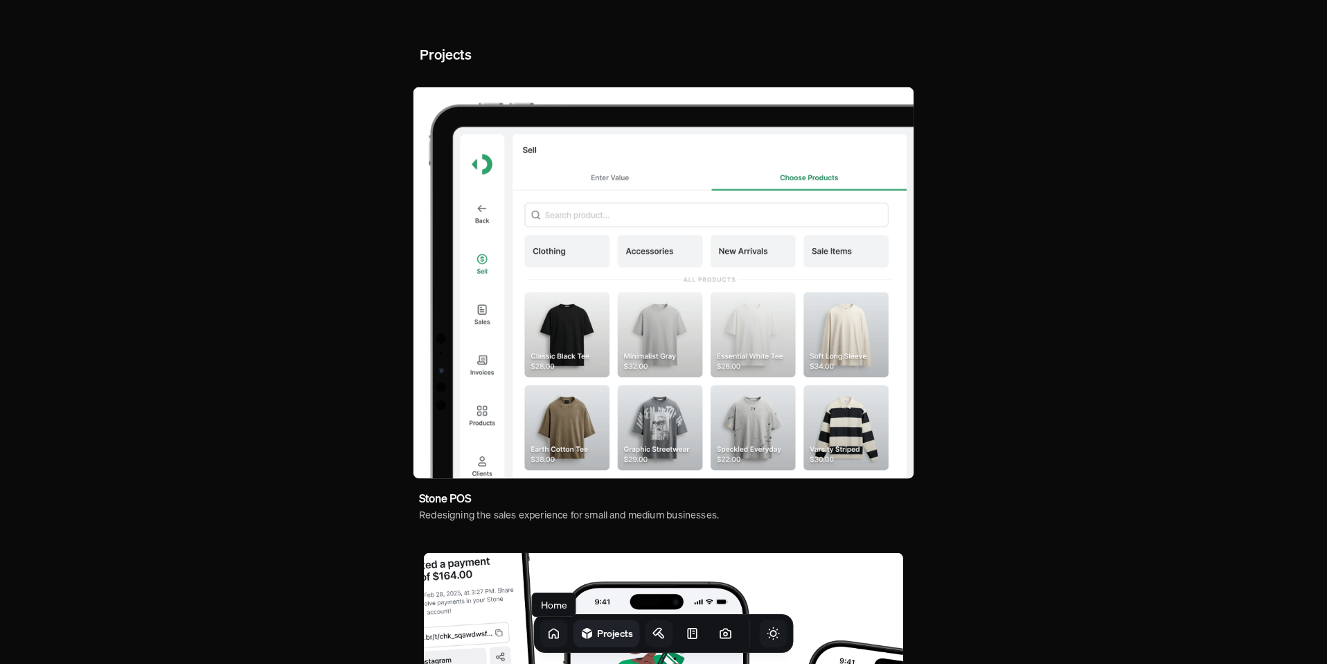
click at [549, 636] on icon at bounding box center [553, 632] width 9 height 9
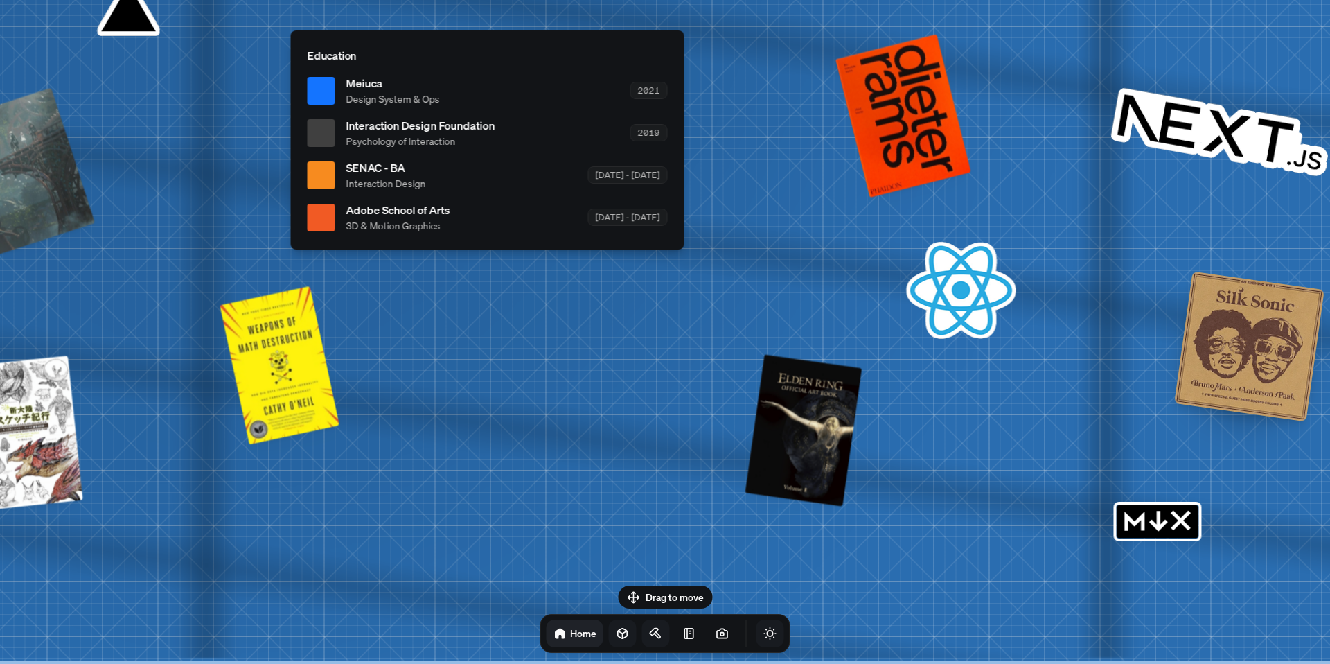
drag, startPoint x: 1138, startPoint y: 287, endPoint x: 962, endPoint y: 280, distance: 175.4
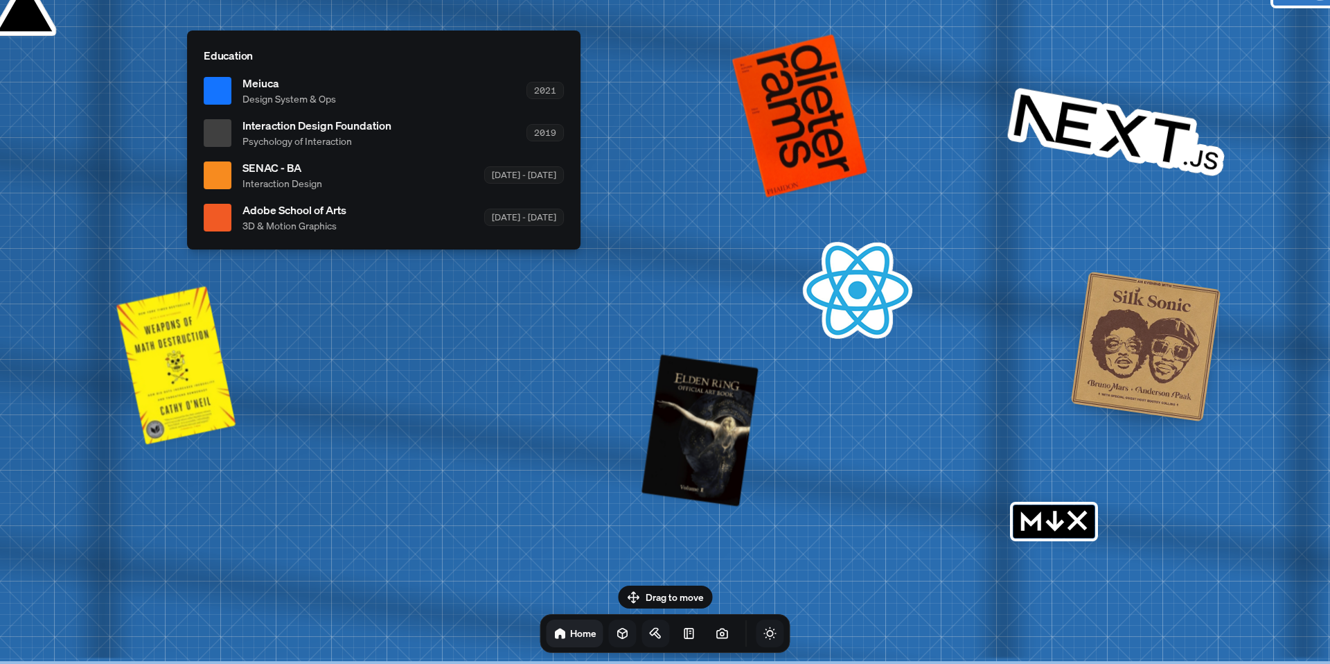
drag, startPoint x: 1036, startPoint y: 303, endPoint x: 847, endPoint y: 272, distance: 191.8
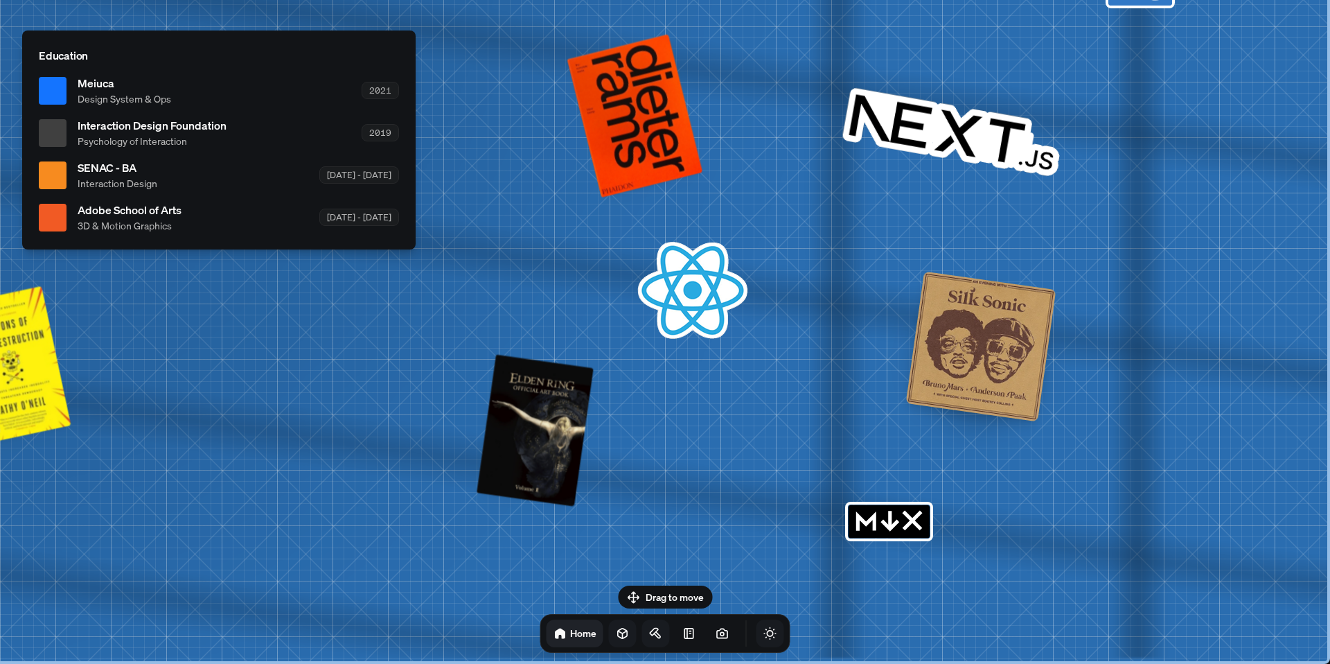
drag, startPoint x: 1082, startPoint y: 333, endPoint x: 894, endPoint y: 219, distance: 219.8
drag, startPoint x: 894, startPoint y: 362, endPoint x: 888, endPoint y: 245, distance: 117.9
click at [901, 529] on rect "MDX" at bounding box center [889, 521] width 81 height 33
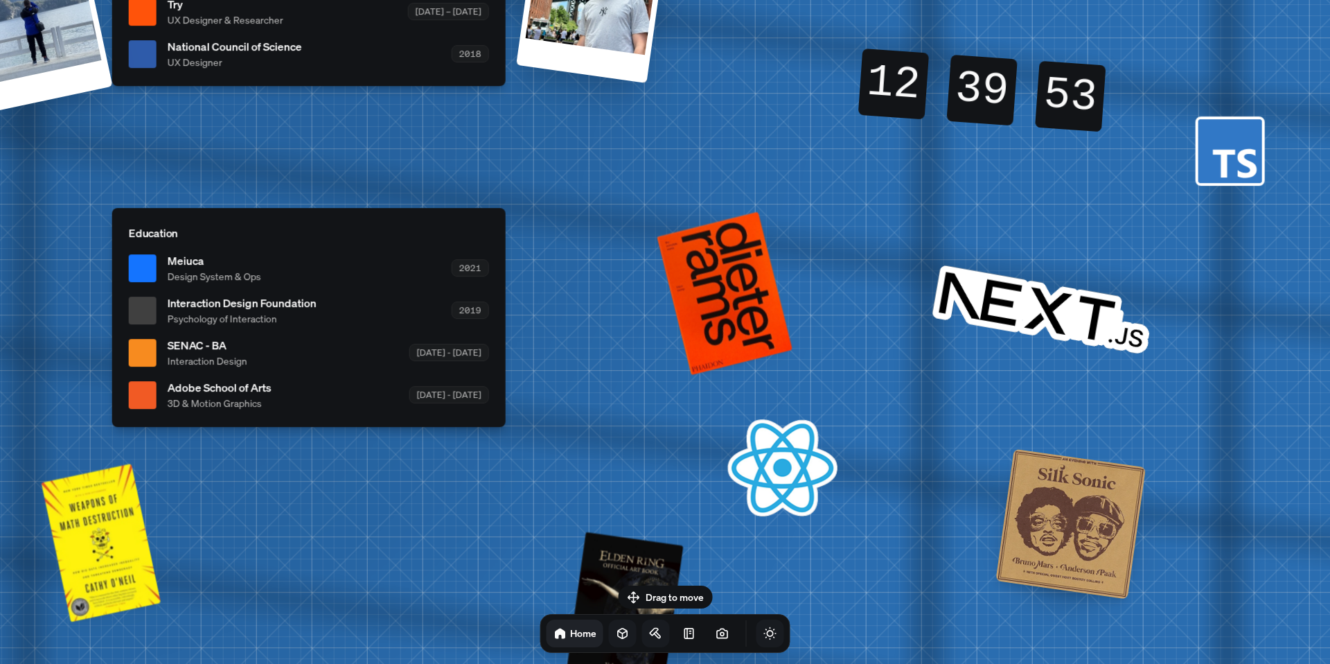
drag, startPoint x: 926, startPoint y: 119, endPoint x: 1028, endPoint y: 335, distance: 239.2
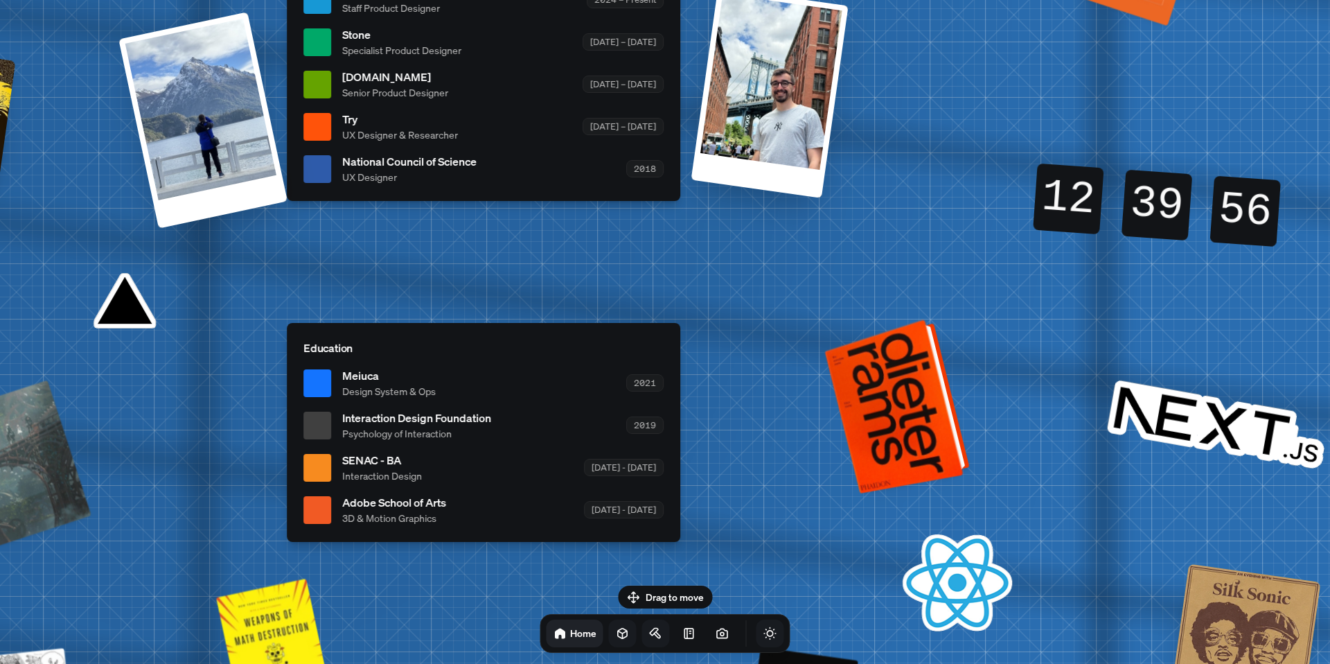
drag, startPoint x: 748, startPoint y: 290, endPoint x: 1049, endPoint y: 474, distance: 352.3
click at [967, 474] on div at bounding box center [900, 405] width 134 height 168
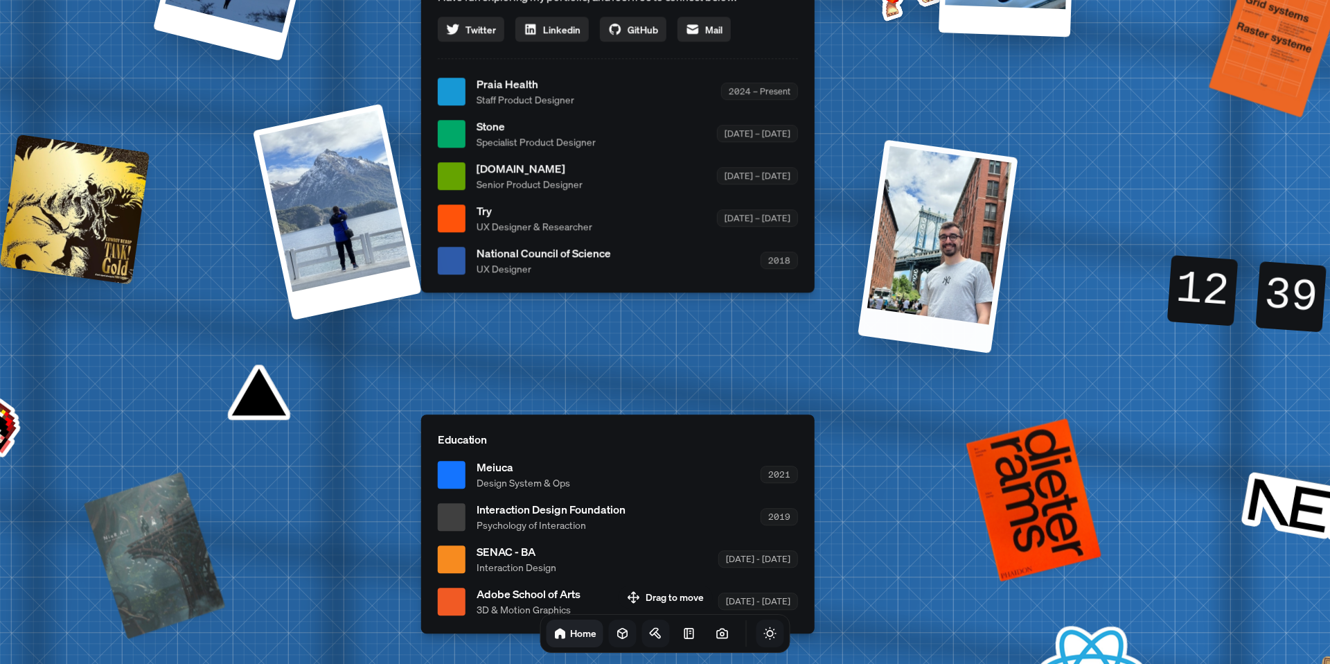
drag, startPoint x: 920, startPoint y: 254, endPoint x: 962, endPoint y: 307, distance: 67.6
click at [962, 307] on div at bounding box center [938, 245] width 160 height 213
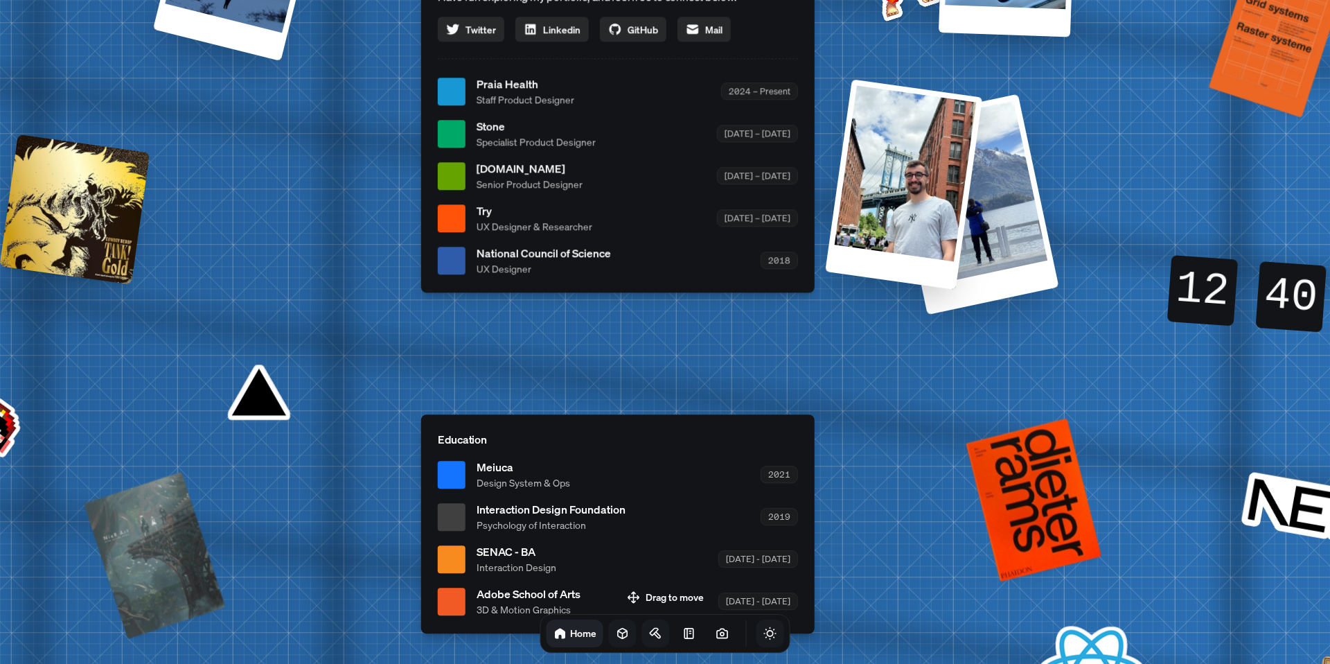
drag, startPoint x: 294, startPoint y: 222, endPoint x: 917, endPoint y: 347, distance: 635.9
click at [917, 347] on div "[PERSON_NAME] [PERSON_NAME] Design Engineer Welcome to my space on the internet…" at bounding box center [620, 91] width 2073 height 1815
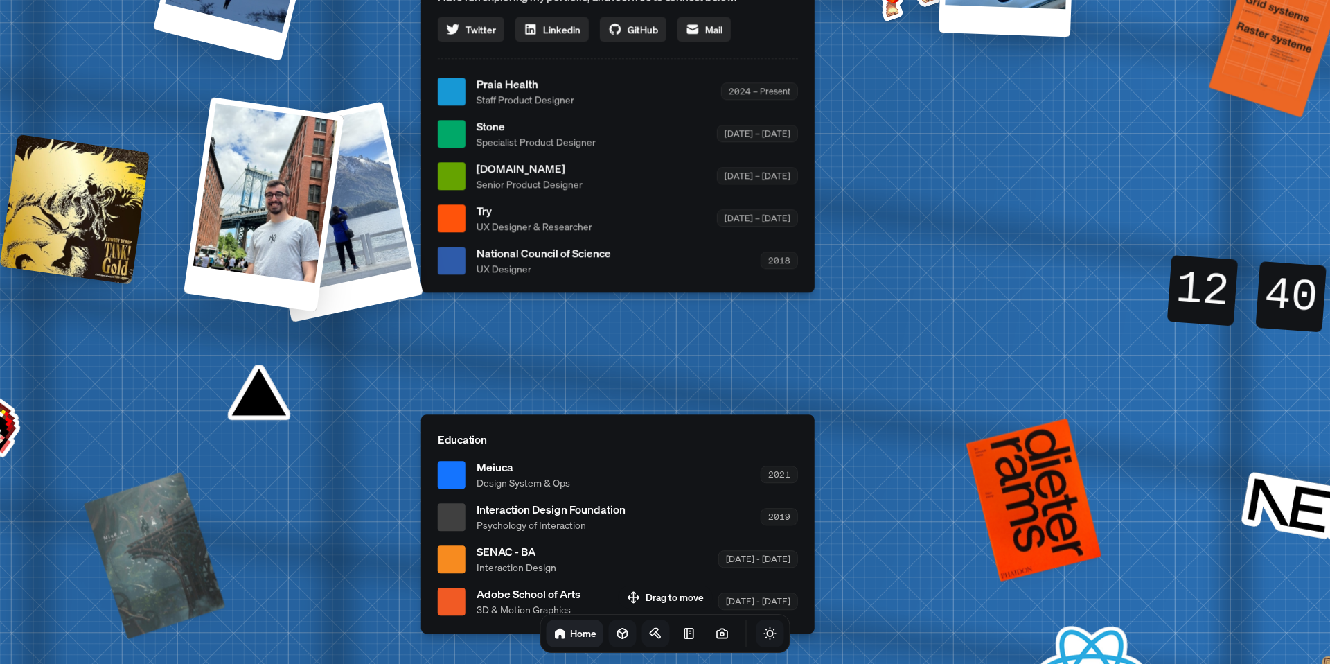
drag, startPoint x: 912, startPoint y: 202, endPoint x: 281, endPoint y: 310, distance: 640.5
click at [281, 310] on div "[PERSON_NAME] [PERSON_NAME] Design Engineer Welcome to my space on the internet…" at bounding box center [620, 91] width 2073 height 1815
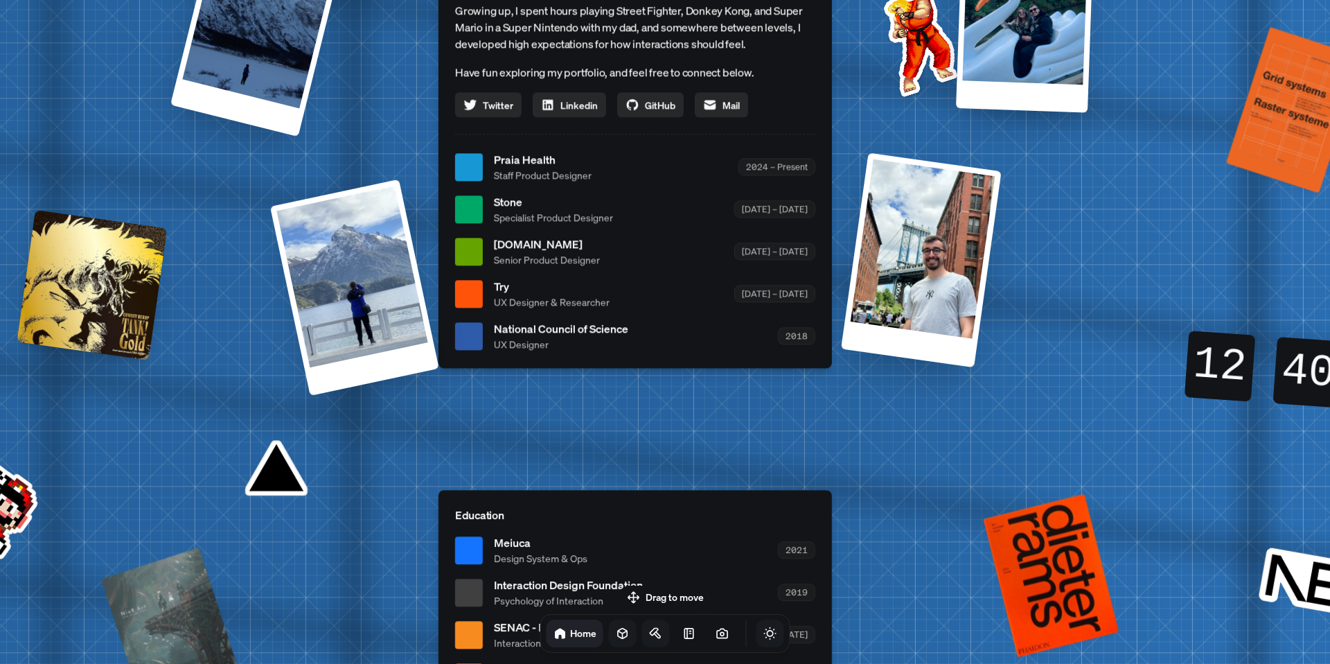
drag, startPoint x: 840, startPoint y: 341, endPoint x: 858, endPoint y: 416, distance: 77.5
click at [858, 416] on div "[PERSON_NAME] [PERSON_NAME] Design Engineer Welcome to my space on the internet…" at bounding box center [638, 166] width 2073 height 1815
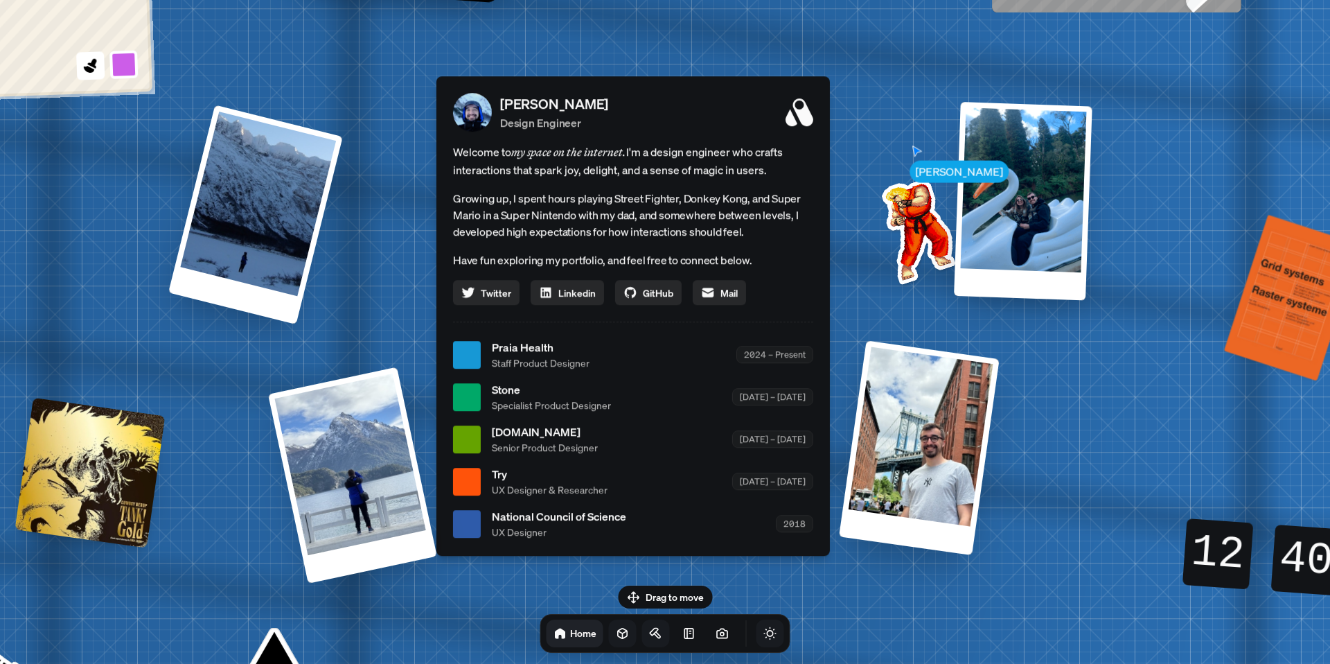
drag, startPoint x: 578, startPoint y: 270, endPoint x: 570, endPoint y: 396, distance: 126.4
click at [574, 398] on span "Stone" at bounding box center [551, 389] width 119 height 17
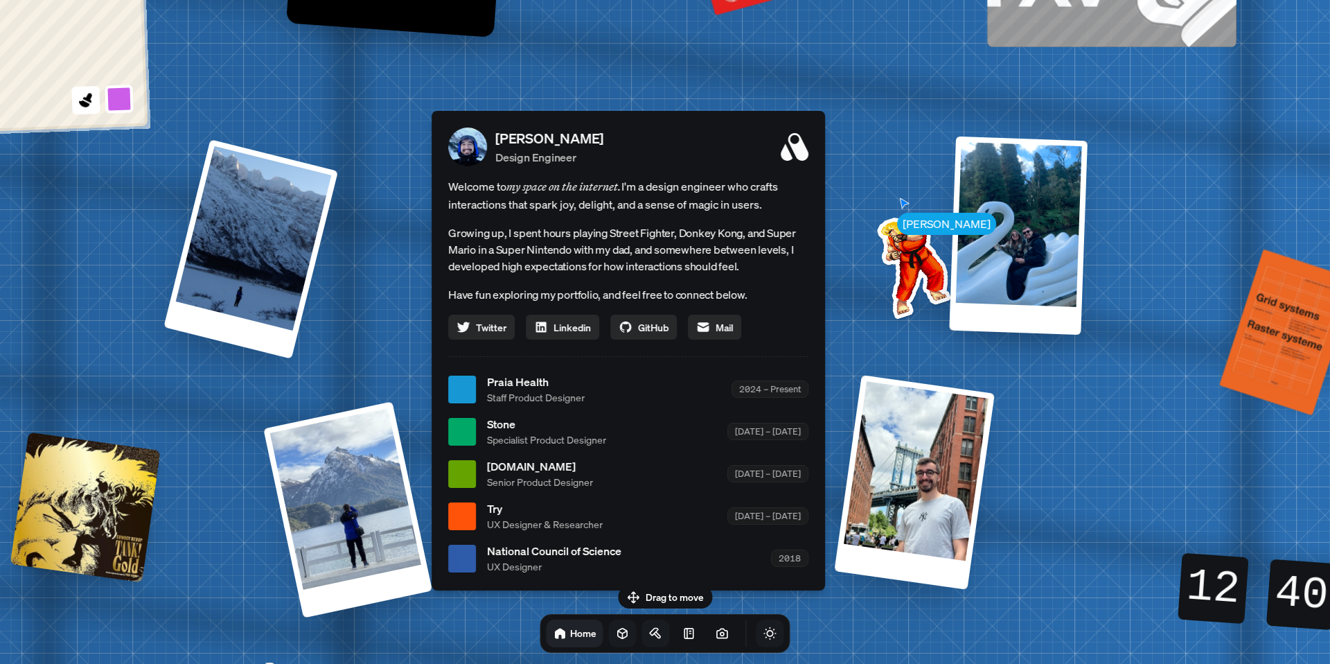
drag, startPoint x: 529, startPoint y: 377, endPoint x: 547, endPoint y: 409, distance: 37.2
click at [547, 390] on span "Praia Health" at bounding box center [536, 381] width 98 height 17
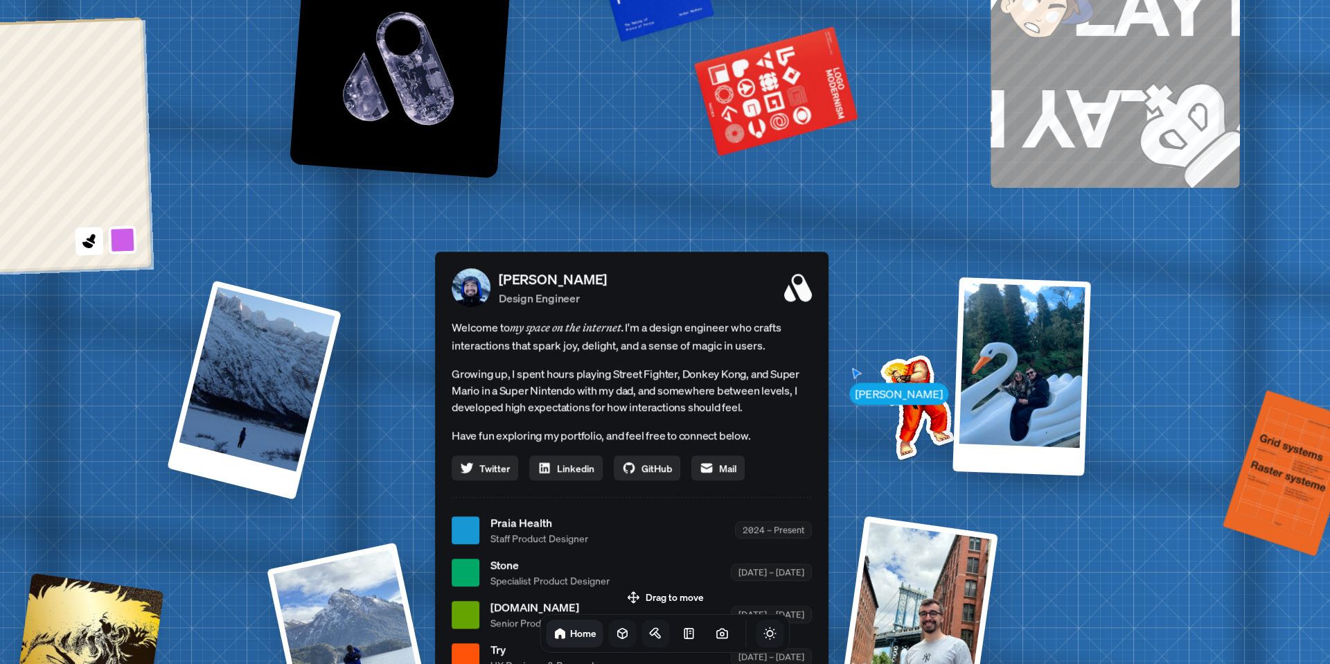
drag, startPoint x: 381, startPoint y: 245, endPoint x: 369, endPoint y: 355, distance: 111.5
click at [368, 358] on div "[PERSON_NAME] [PERSON_NAME] Design Engineer Welcome to my space on the internet…" at bounding box center [634, 529] width 2073 height 1815
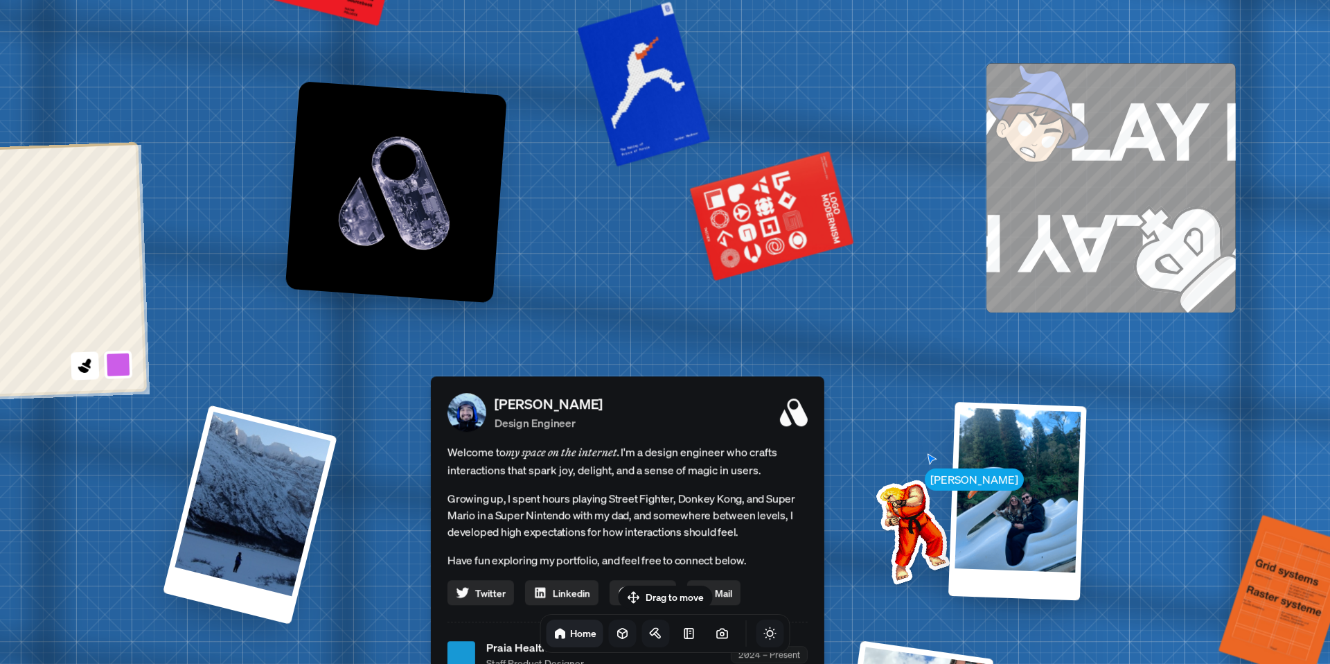
drag, startPoint x: 384, startPoint y: 233, endPoint x: 379, endPoint y: 357, distance: 124.8
click at [379, 357] on div "[PERSON_NAME] [PERSON_NAME] Design Engineer Welcome to my space on the internet…" at bounding box center [630, 654] width 2073 height 1815
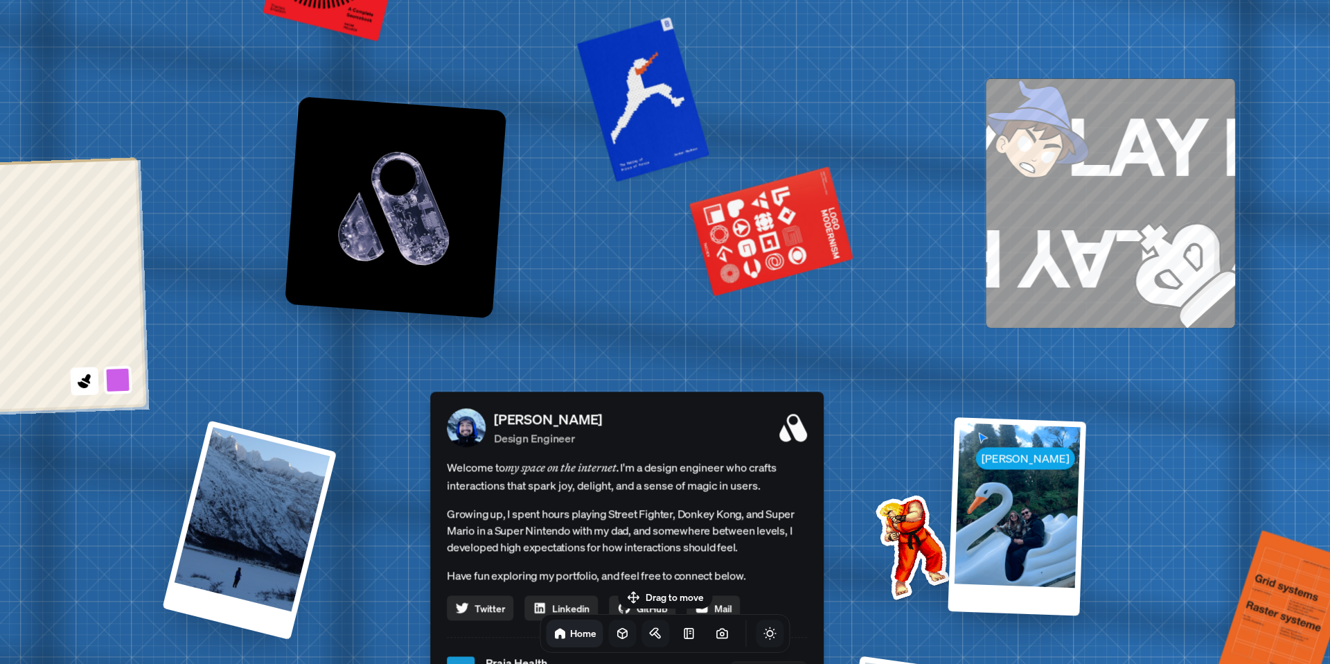
drag, startPoint x: 545, startPoint y: 193, endPoint x: 472, endPoint y: 342, distance: 166.4
click at [472, 342] on div "[PERSON_NAME] [PERSON_NAME] Design Engineer Welcome to my space on the internet…" at bounding box center [629, 669] width 2073 height 1815
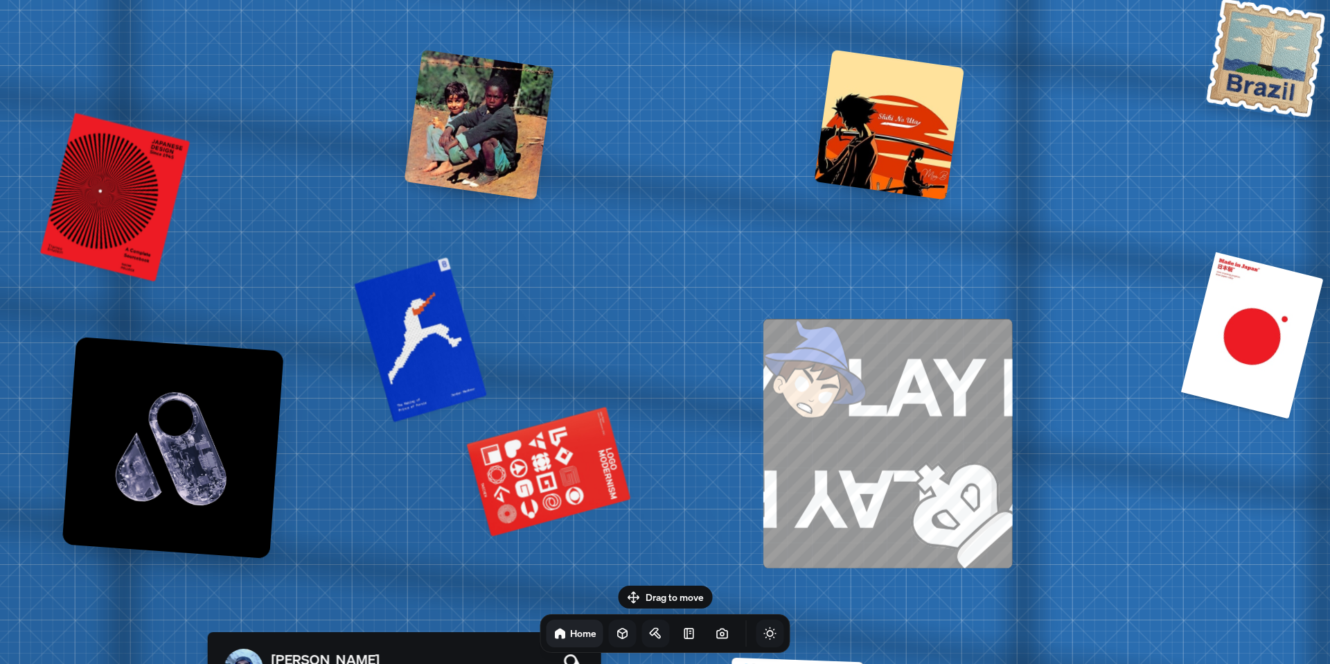
drag, startPoint x: 698, startPoint y: 249, endPoint x: 537, endPoint y: 333, distance: 181.3
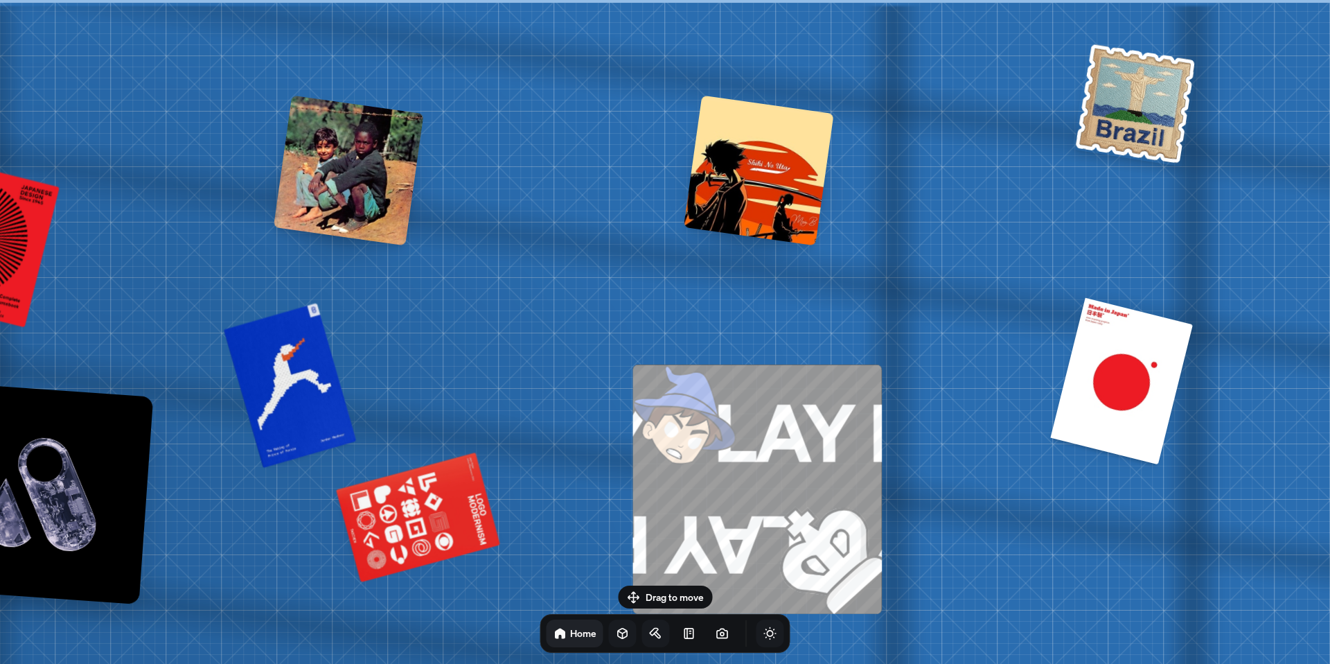
drag, startPoint x: 661, startPoint y: 258, endPoint x: 506, endPoint y: 348, distance: 179.4
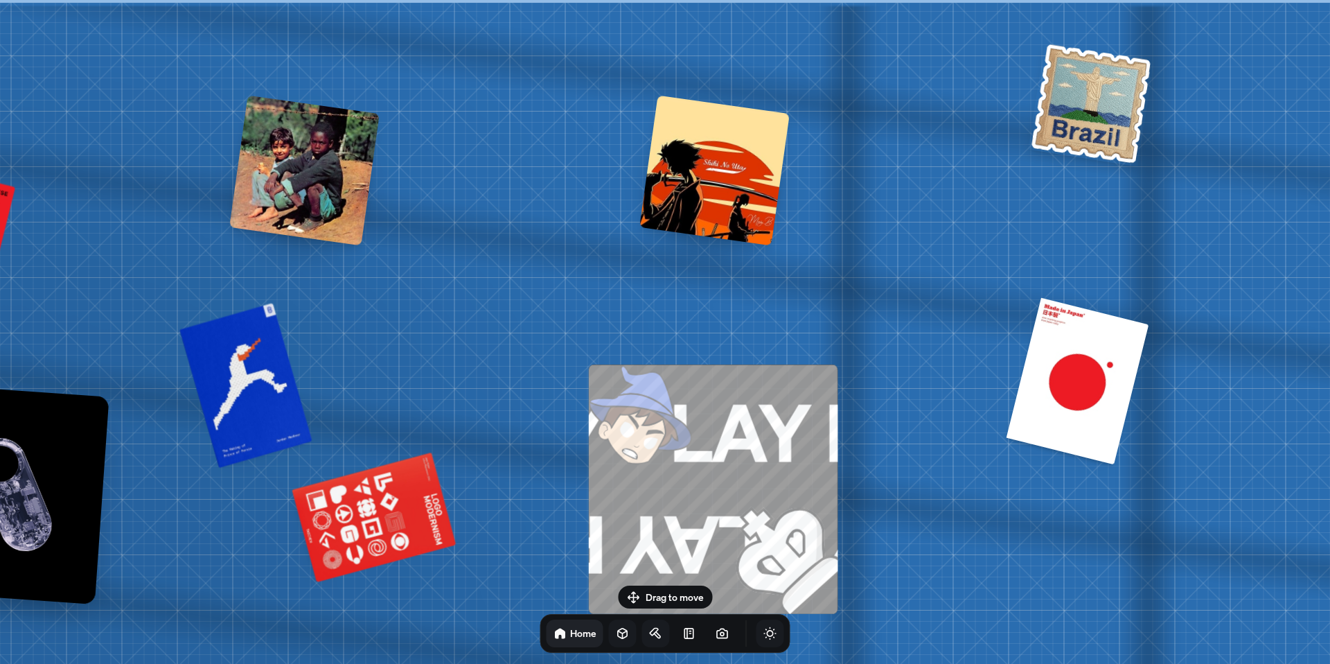
drag, startPoint x: 842, startPoint y: 275, endPoint x: 879, endPoint y: 252, distance: 43.3
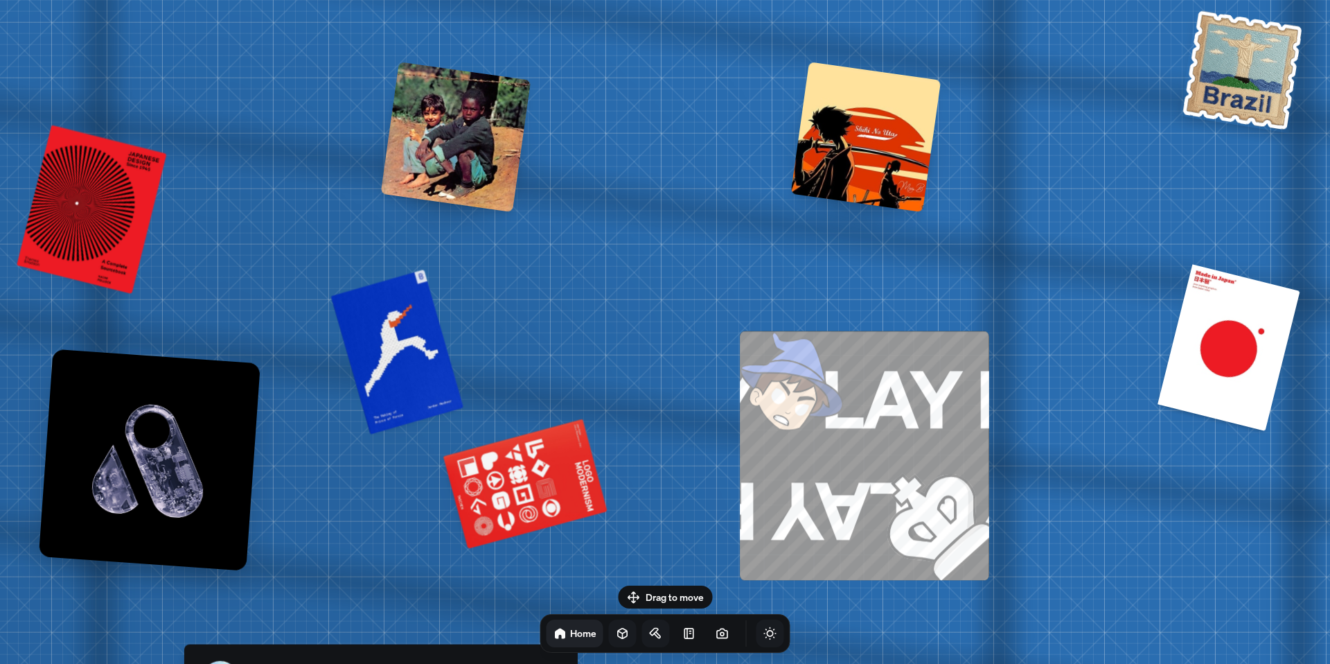
drag, startPoint x: 457, startPoint y: 293, endPoint x: 606, endPoint y: 283, distance: 149.3
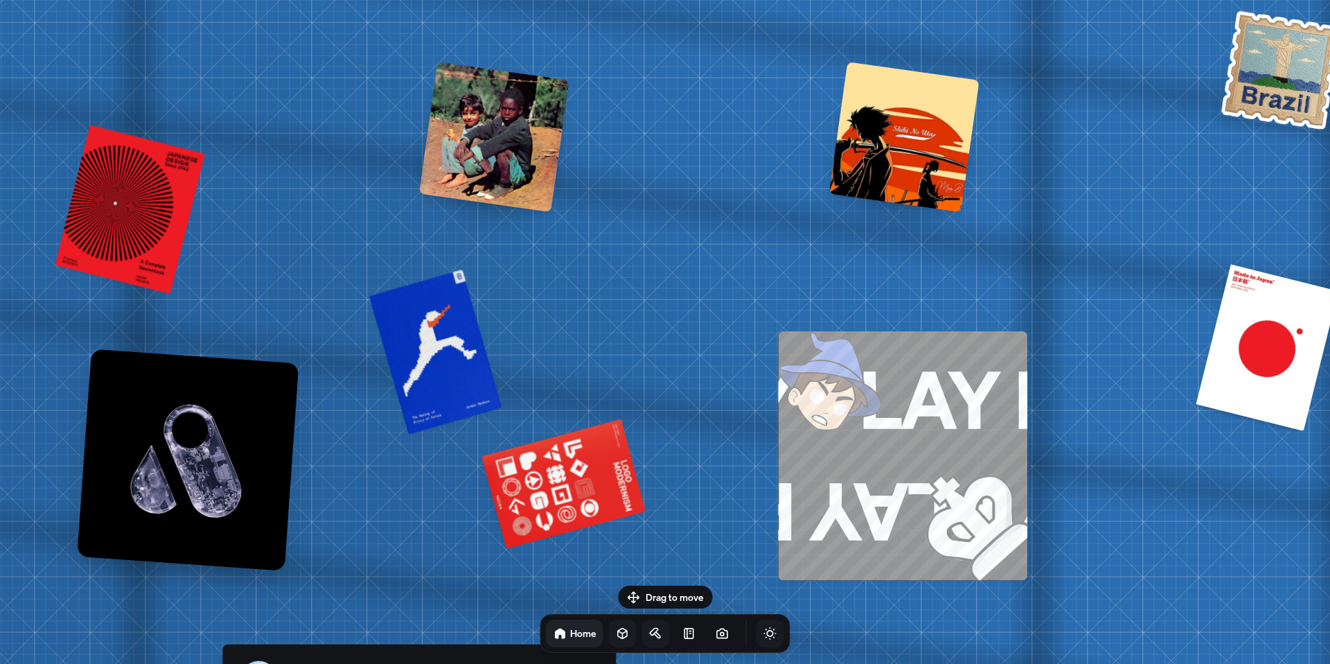
drag, startPoint x: 554, startPoint y: 301, endPoint x: 652, endPoint y: 218, distance: 128.4
